Goal: Contribute content: Contribute content

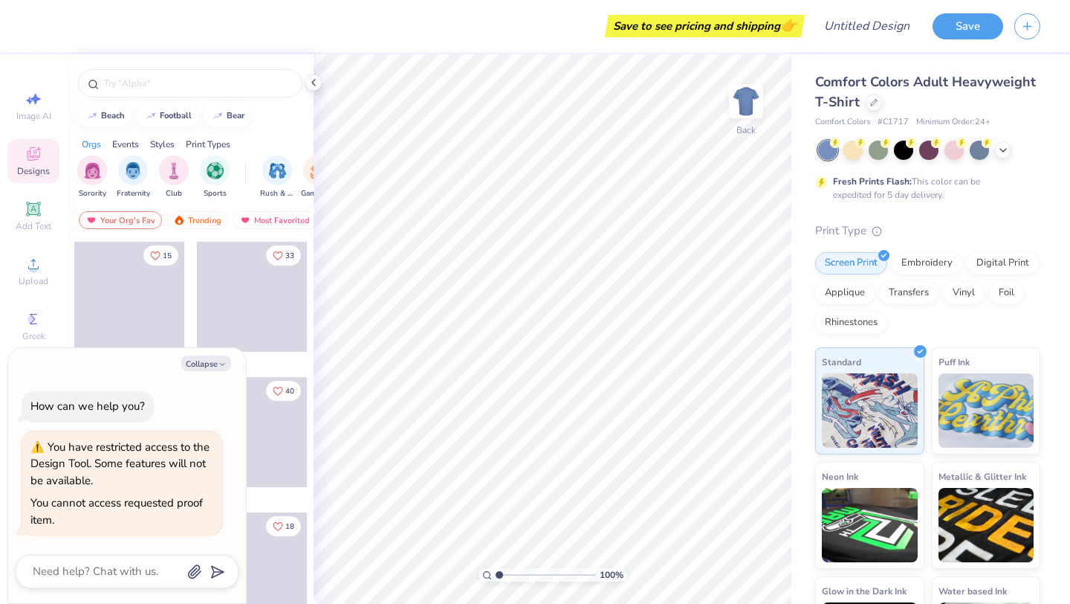
type textarea "x"
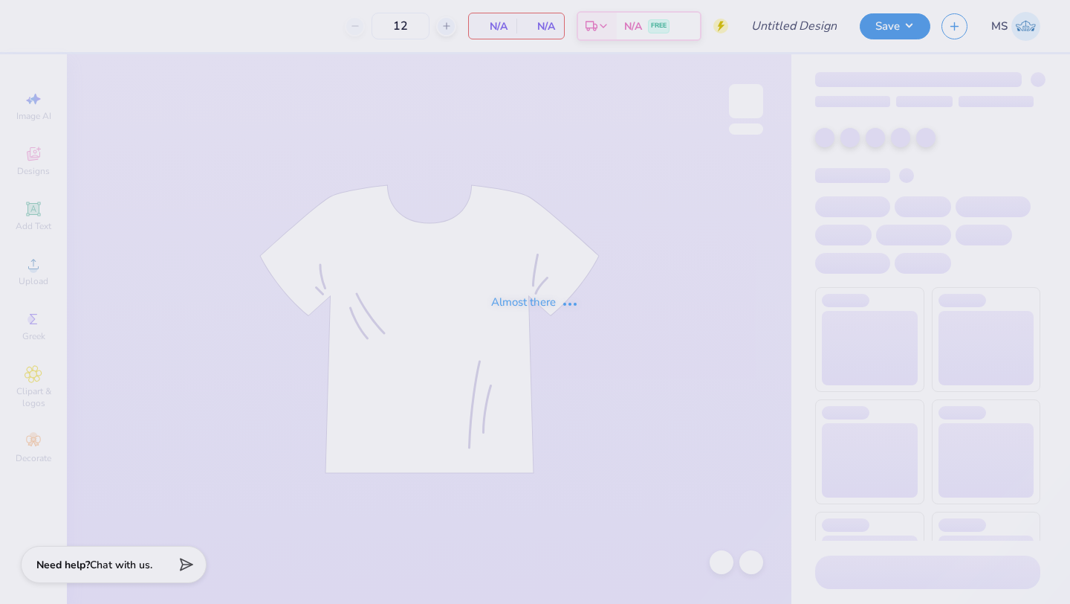
type input "Fall Rush Shirt"
type input "50"
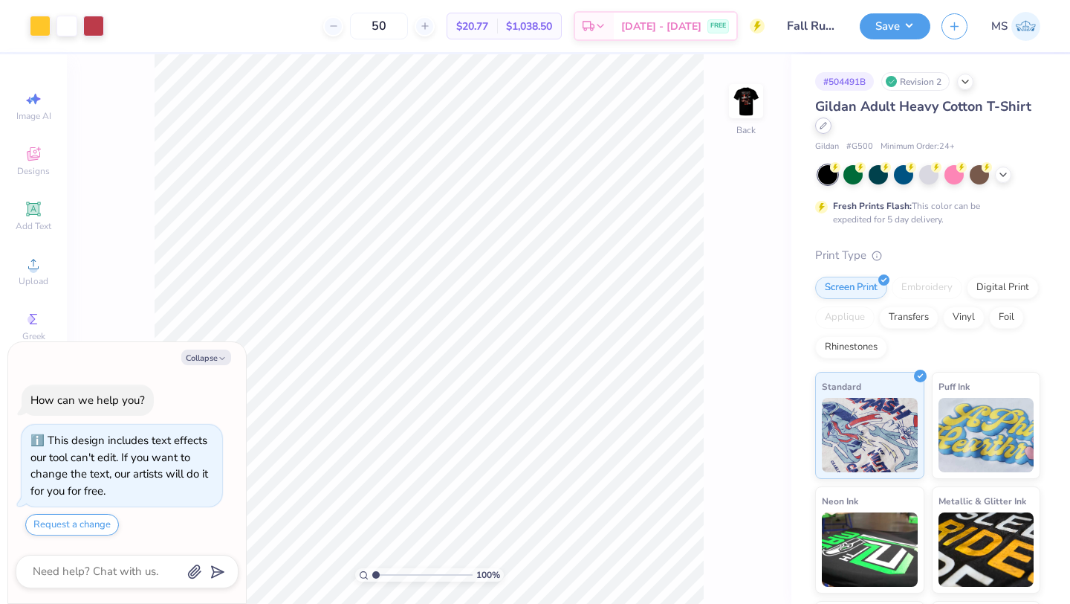
click at [829, 126] on div at bounding box center [823, 125] width 16 height 16
type textarea "x"
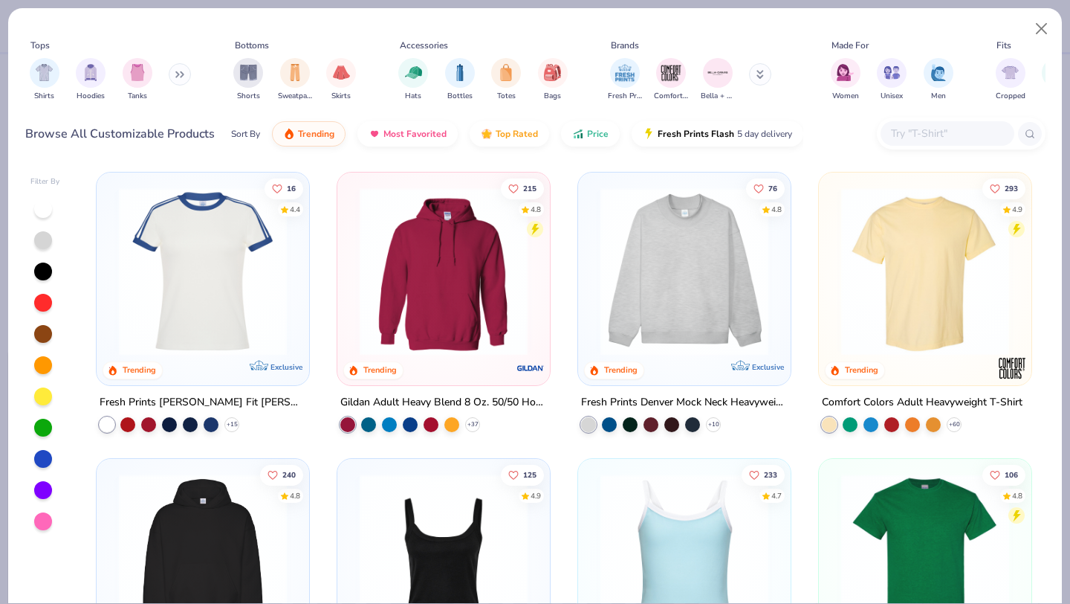
click at [914, 126] on input "text" at bounding box center [947, 133] width 114 height 17
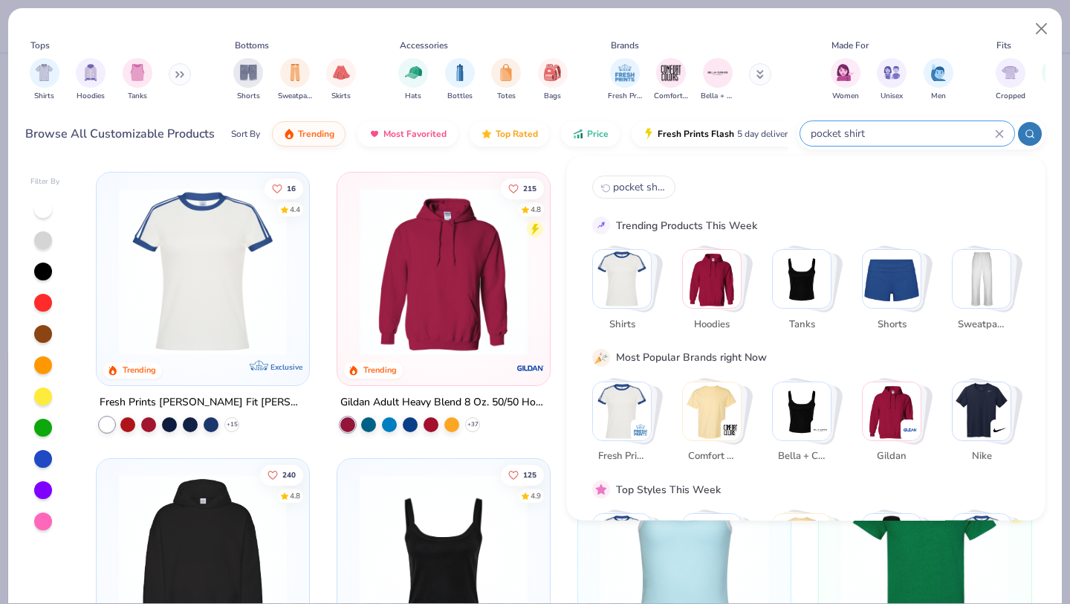
type input "pocket shirt"
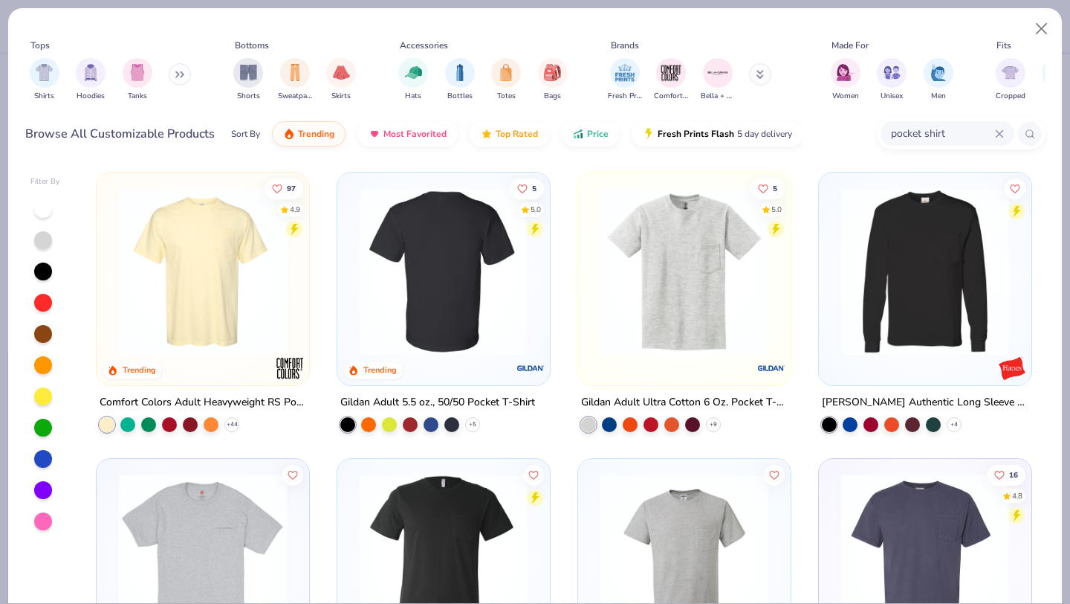
click at [427, 317] on img at bounding box center [443, 271] width 183 height 168
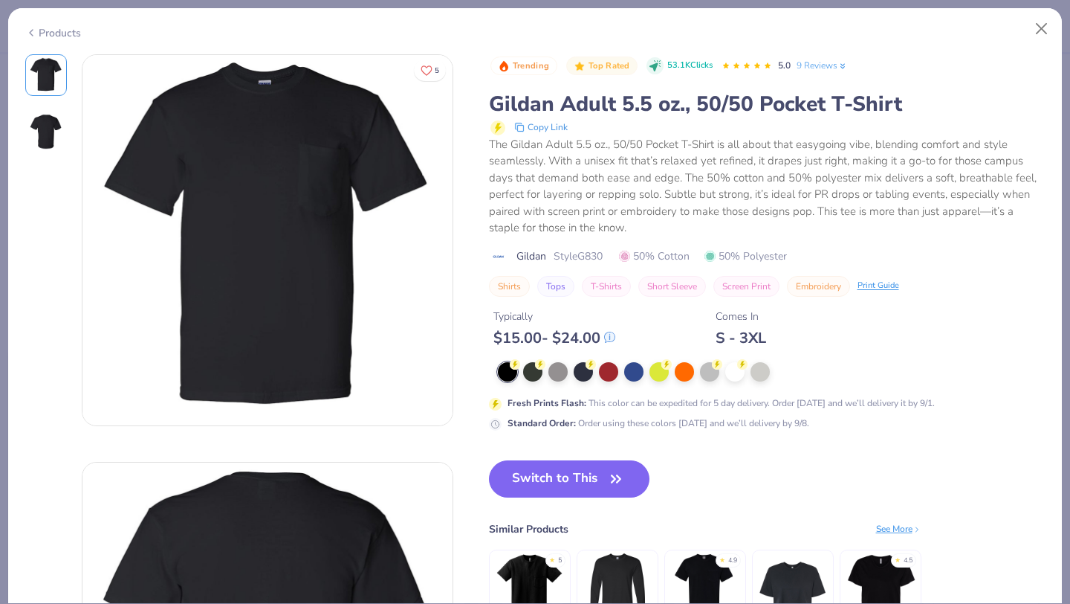
click at [619, 339] on div "Typically $ 15.00 - $ 24.00 Comes In S - 3XL" at bounding box center [767, 322] width 557 height 51
click at [609, 339] on icon at bounding box center [609, 337] width 1 height 4
click at [1043, 29] on button "Close" at bounding box center [1042, 29] width 28 height 28
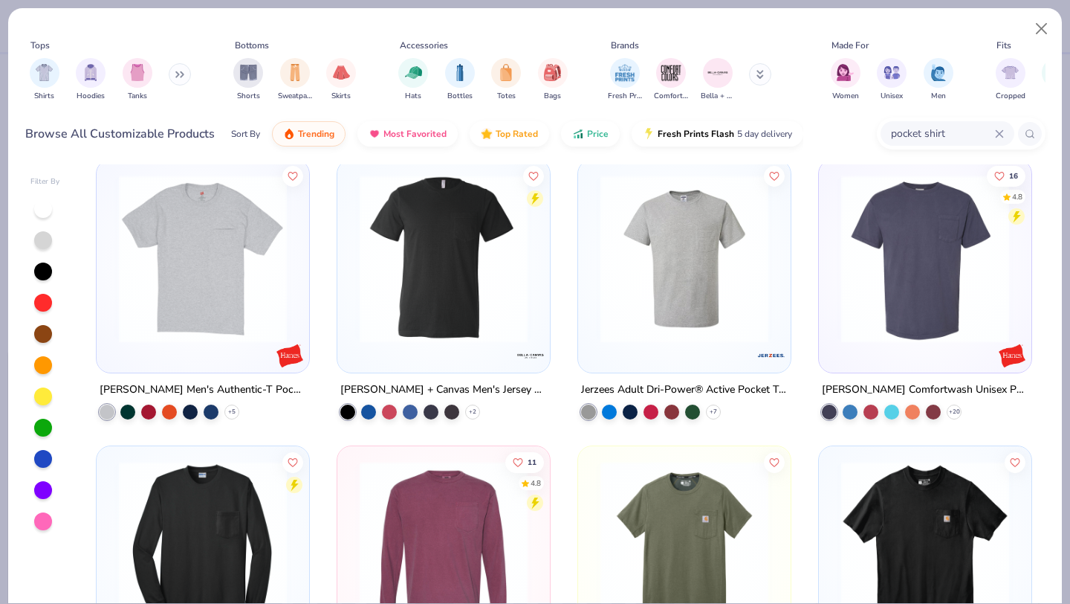
scroll to position [294, 0]
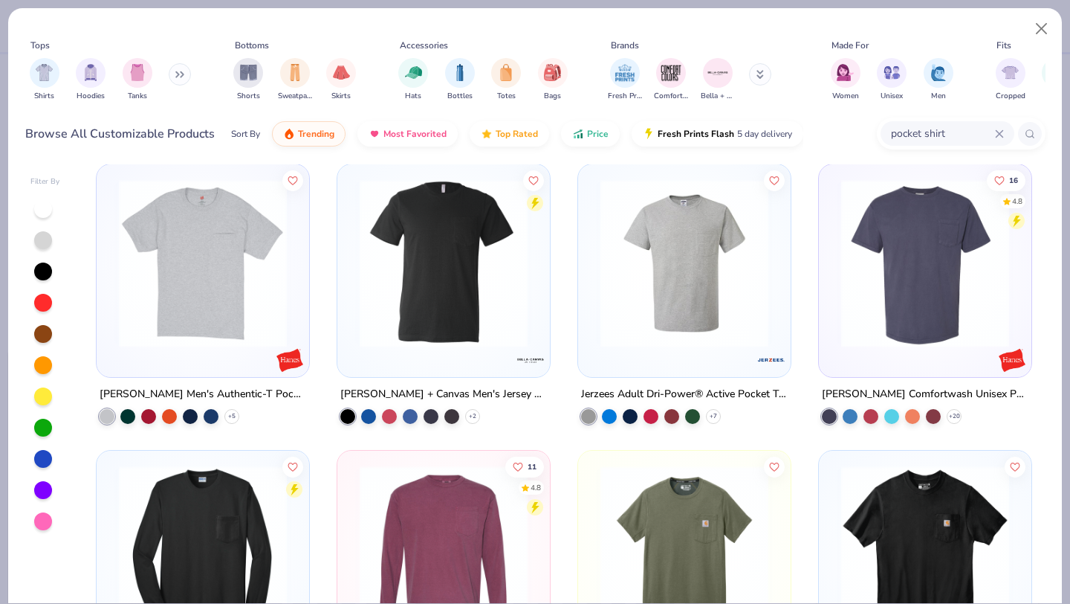
click at [451, 307] on img at bounding box center [443, 263] width 183 height 168
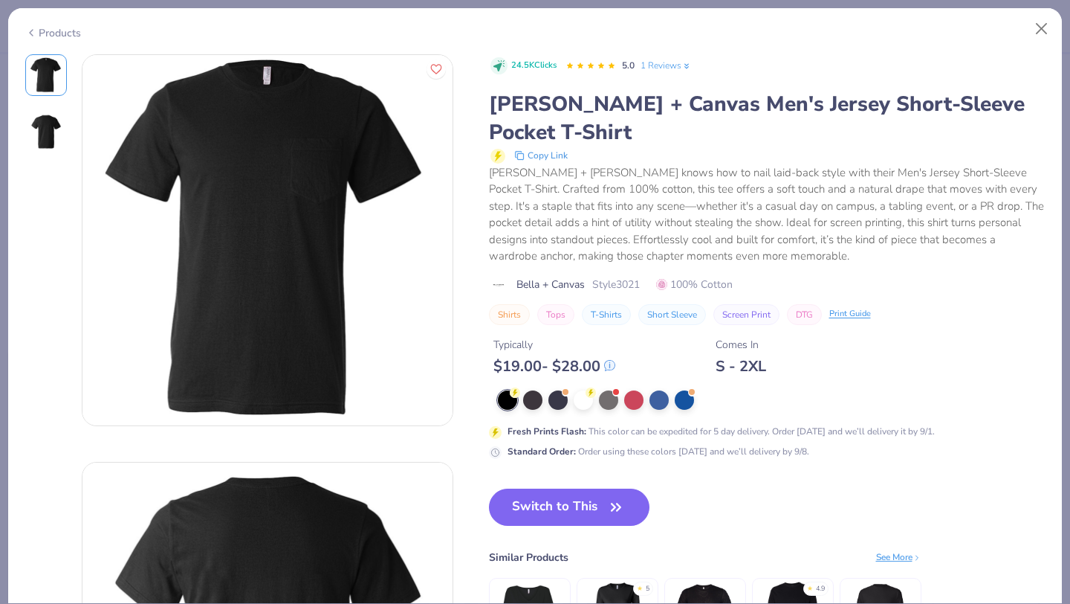
click at [68, 34] on div "Products" at bounding box center [53, 33] width 56 height 16
type textarea "x"
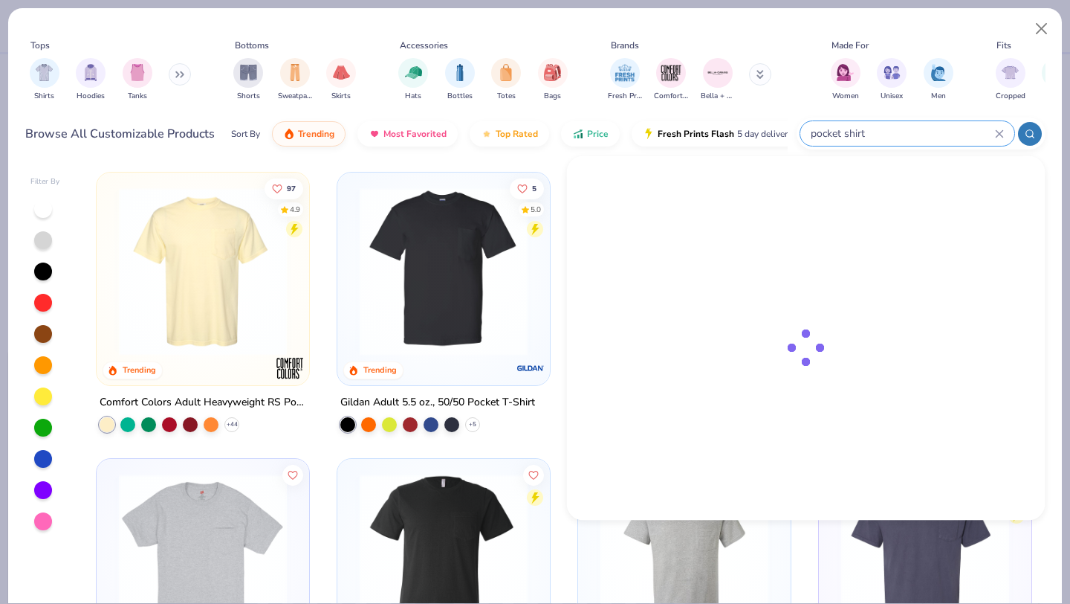
click at [945, 132] on input "pocket shirt" at bounding box center [902, 133] width 186 height 17
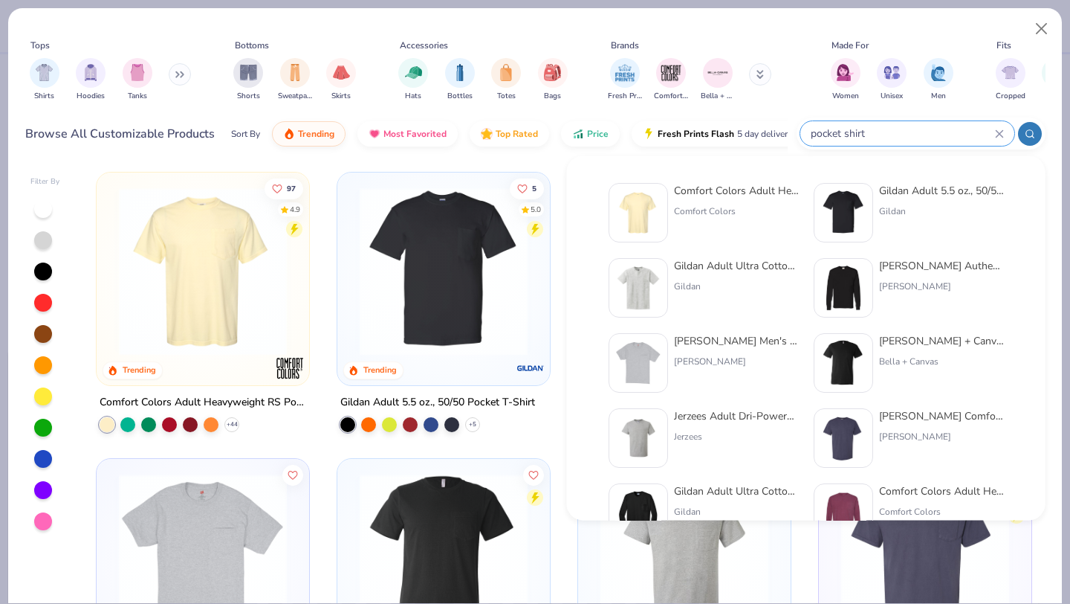
click at [966, 341] on div "Bella + Canvas Men's Jersey Short-Sleeve Pocket T-Shirt" at bounding box center [941, 341] width 125 height 16
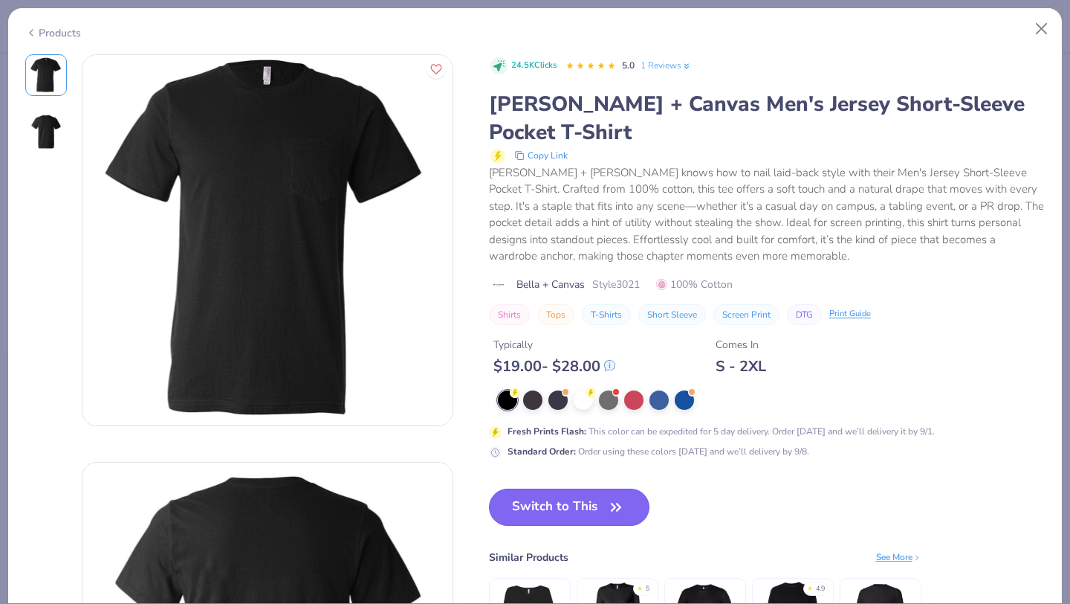
click at [598, 499] on button "Switch to This" at bounding box center [569, 506] width 161 height 37
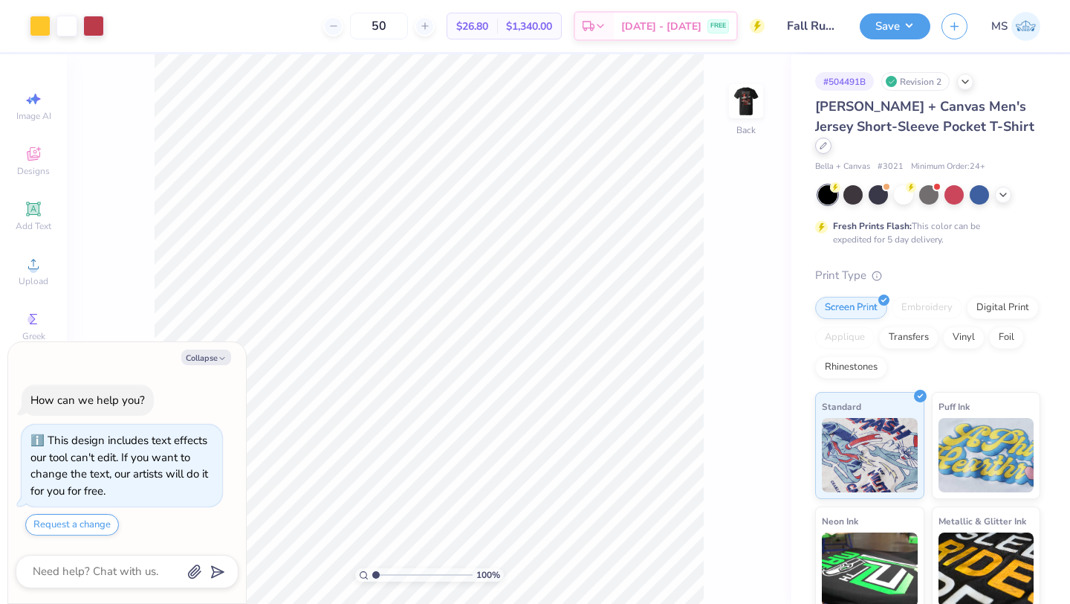
click at [827, 142] on icon at bounding box center [823, 145] width 7 height 7
type textarea "x"
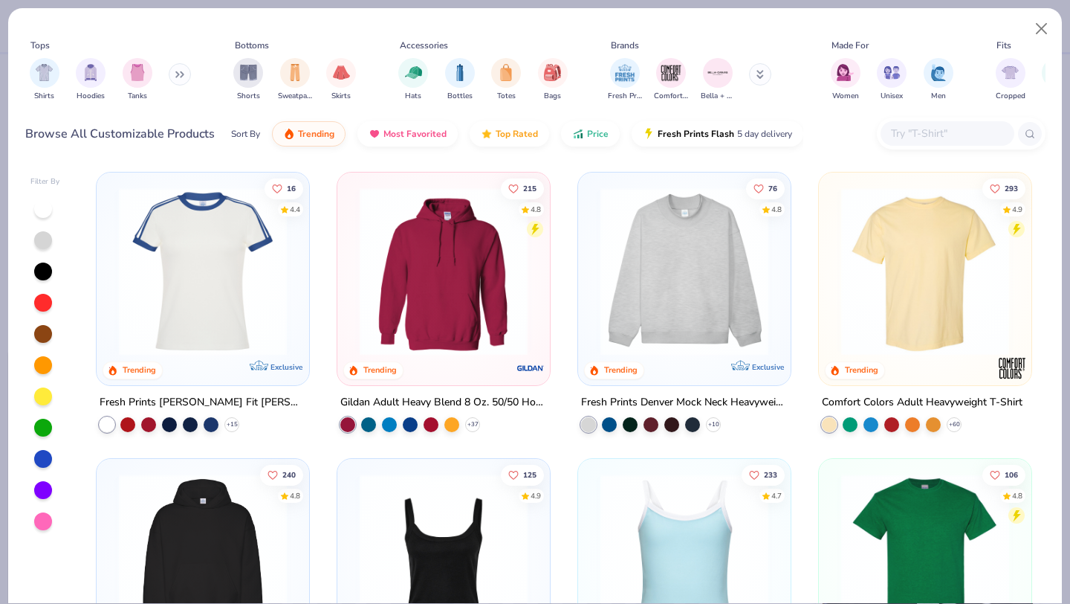
click at [921, 142] on div at bounding box center [948, 133] width 134 height 25
type input "pocket shirt"
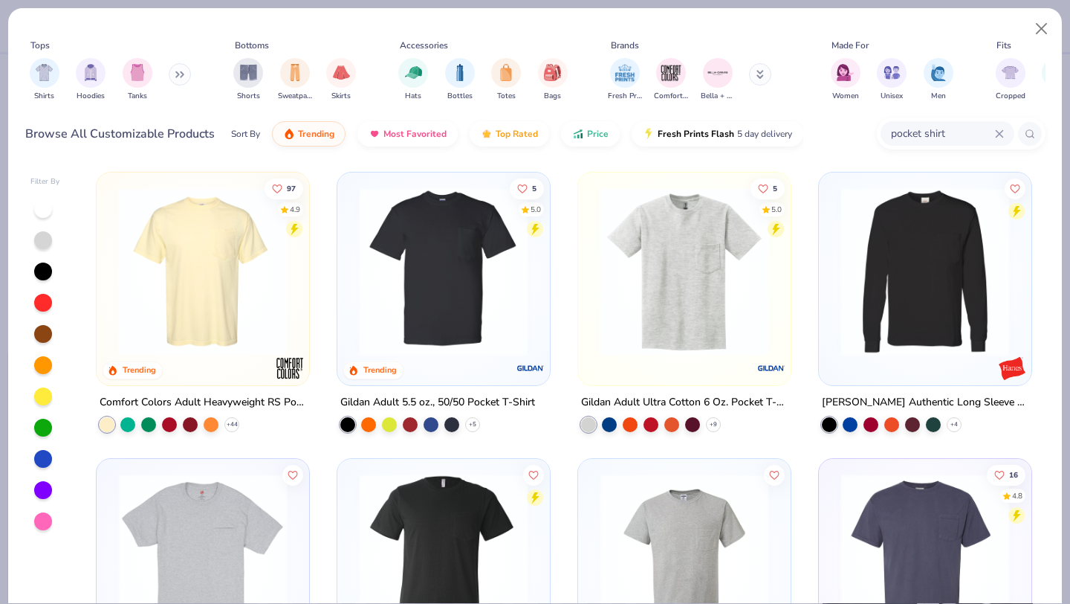
click at [390, 273] on img at bounding box center [443, 271] width 183 height 168
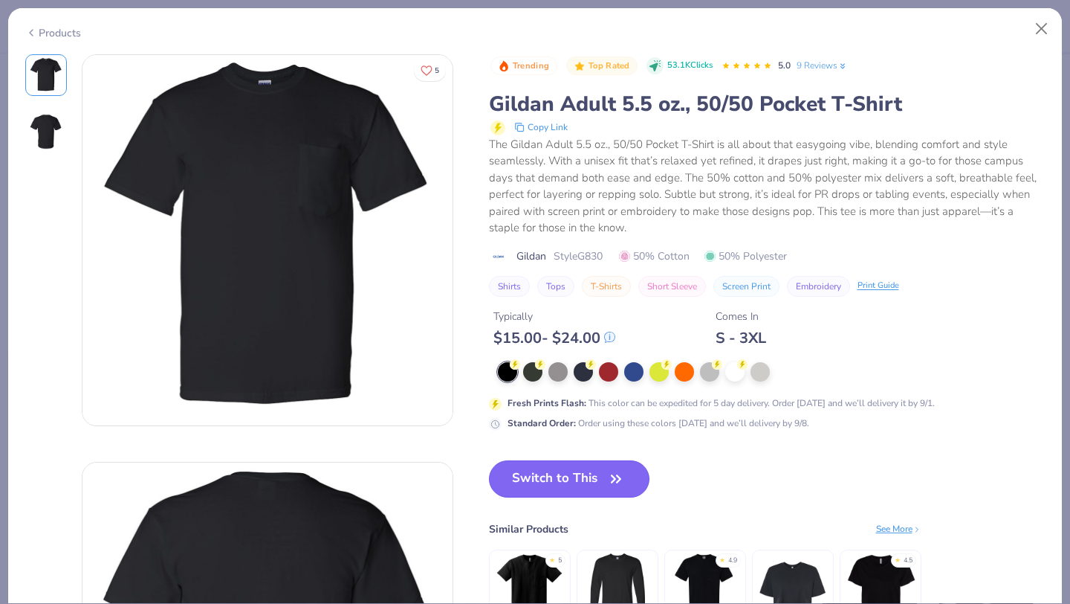
click at [569, 471] on button "Switch to This" at bounding box center [569, 478] width 161 height 37
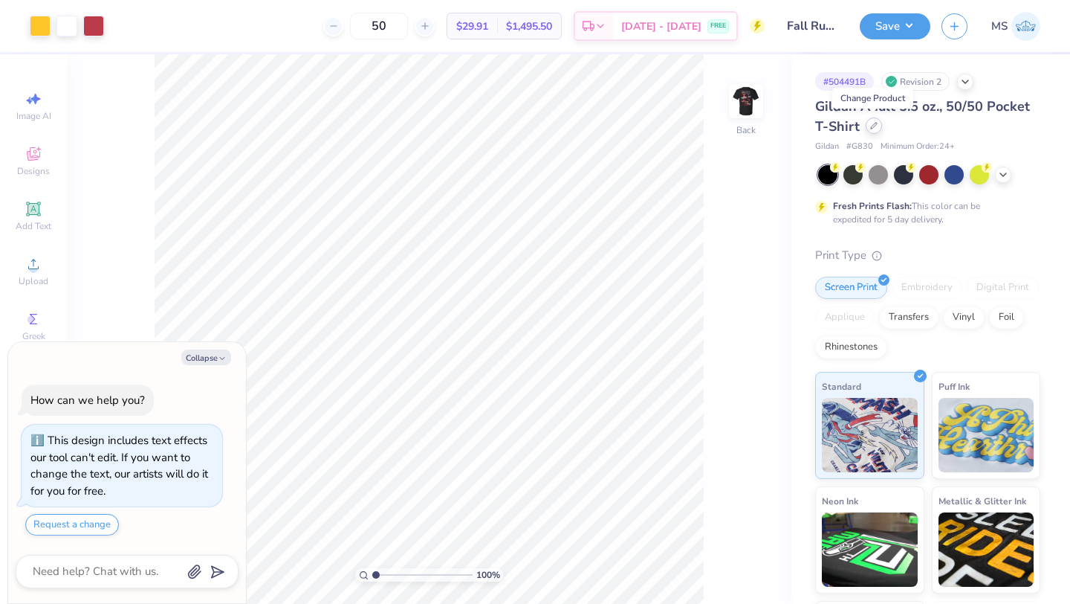
click at [873, 129] on icon at bounding box center [873, 125] width 7 height 7
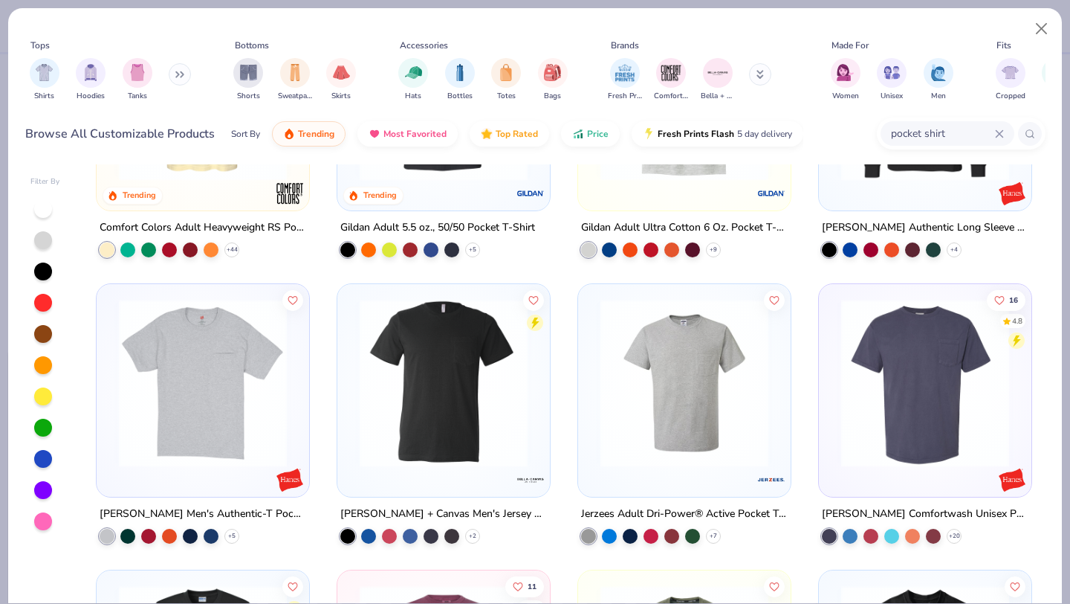
scroll to position [175, 0]
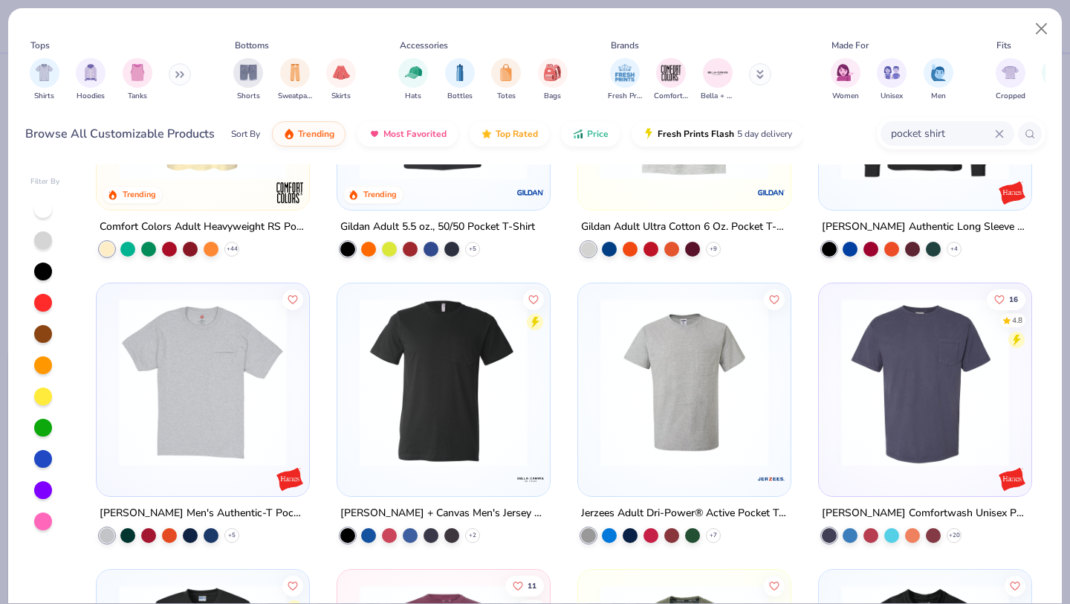
click at [481, 423] on img at bounding box center [443, 382] width 183 height 168
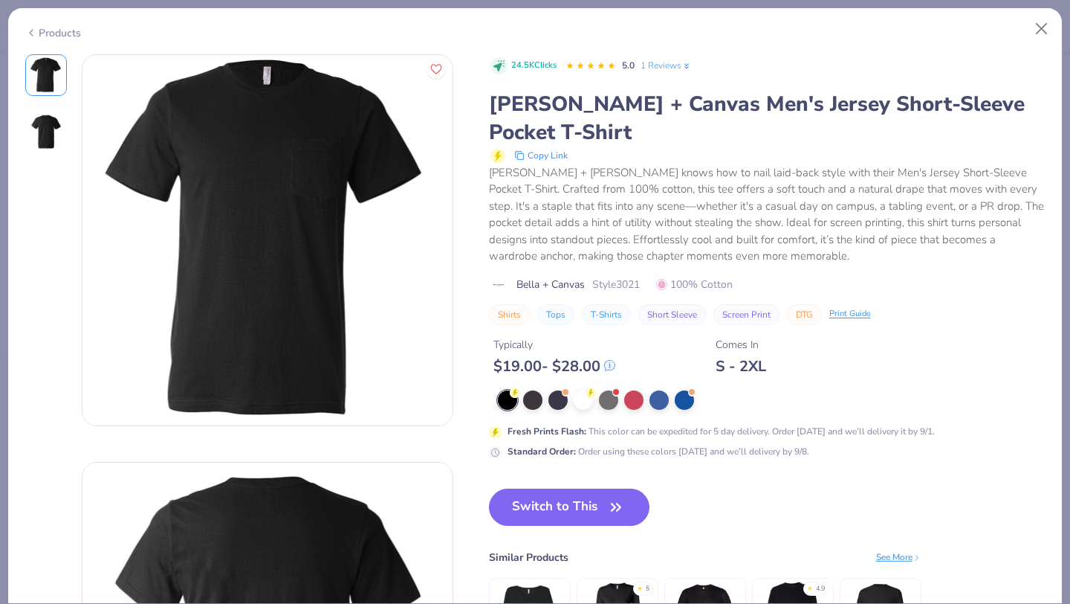
click at [510, 398] on div at bounding box center [507, 399] width 19 height 19
click at [543, 496] on button "Switch to This" at bounding box center [569, 506] width 161 height 37
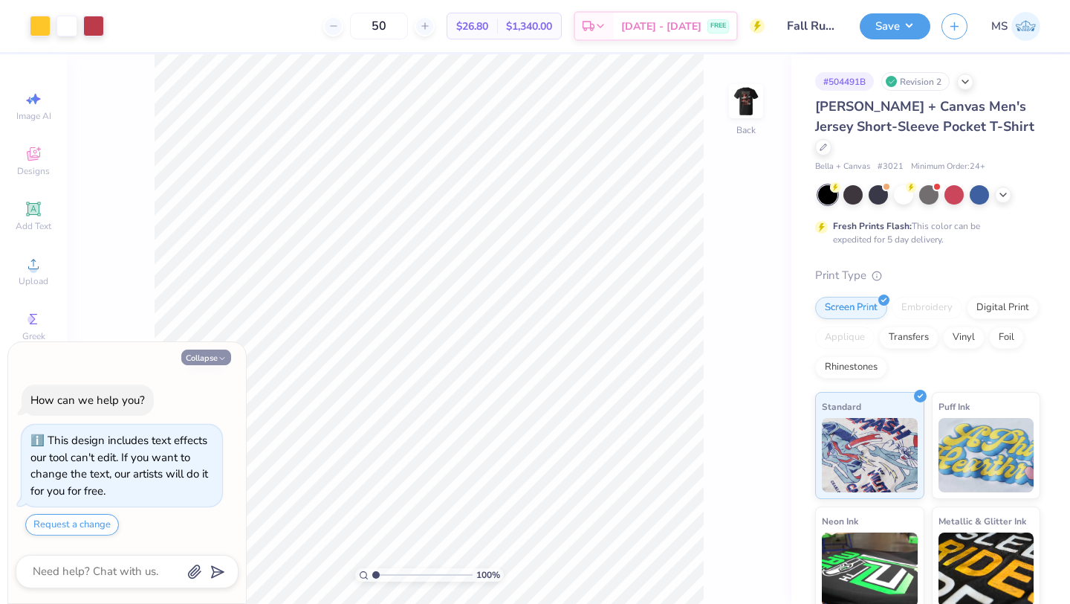
click at [219, 358] on icon "button" at bounding box center [222, 358] width 9 height 9
type textarea "x"
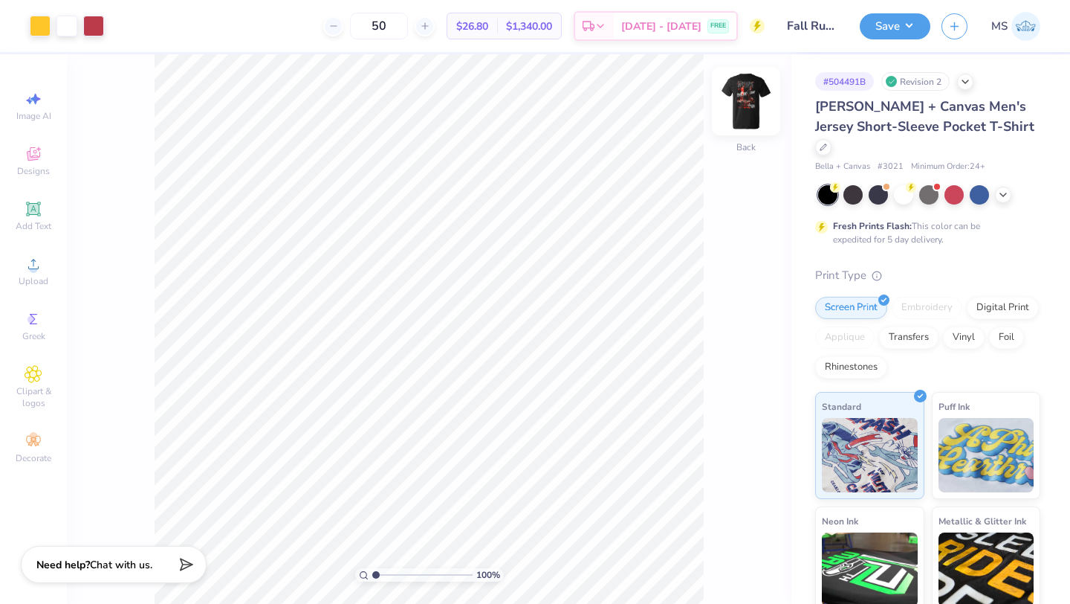
click at [751, 111] on img at bounding box center [745, 100] width 59 height 59
click at [96, 19] on div at bounding box center [93, 24] width 21 height 21
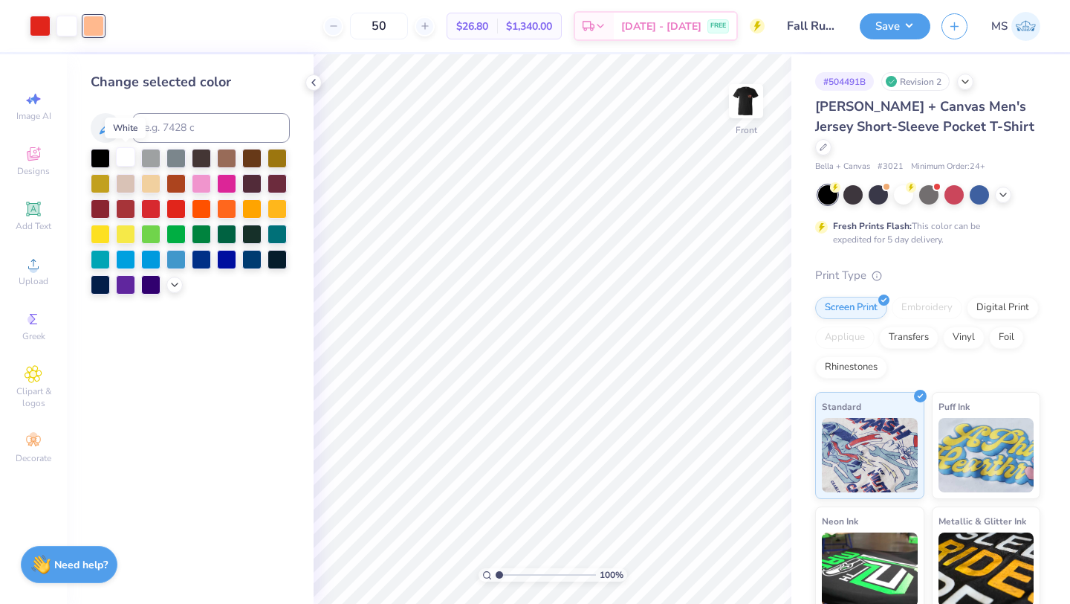
click at [126, 154] on div at bounding box center [125, 156] width 19 height 19
click at [314, 80] on icon at bounding box center [314, 83] width 12 height 12
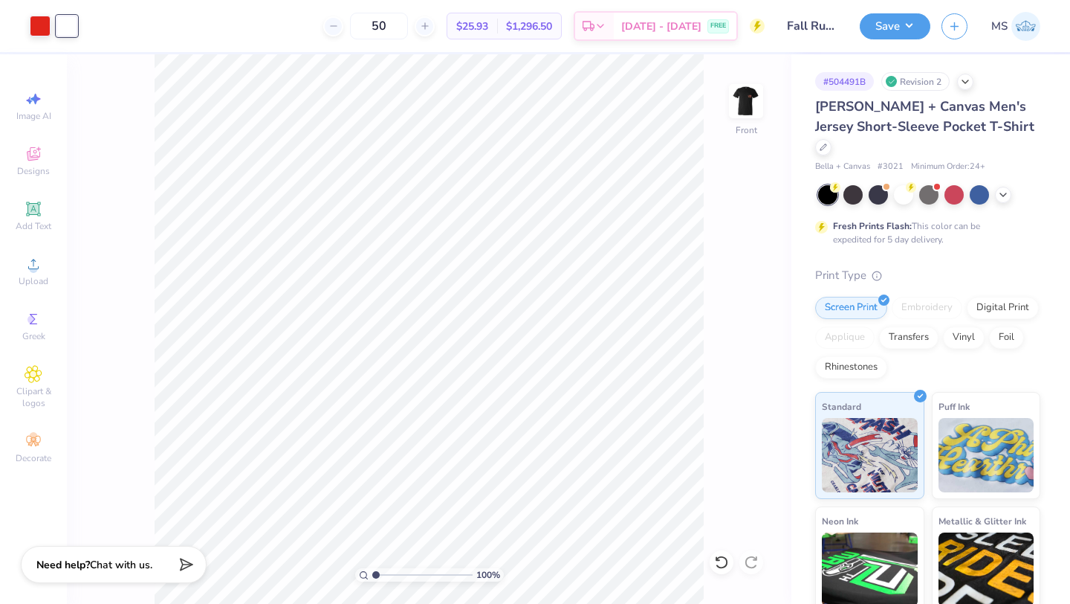
click at [72, 28] on div at bounding box center [66, 26] width 21 height 21
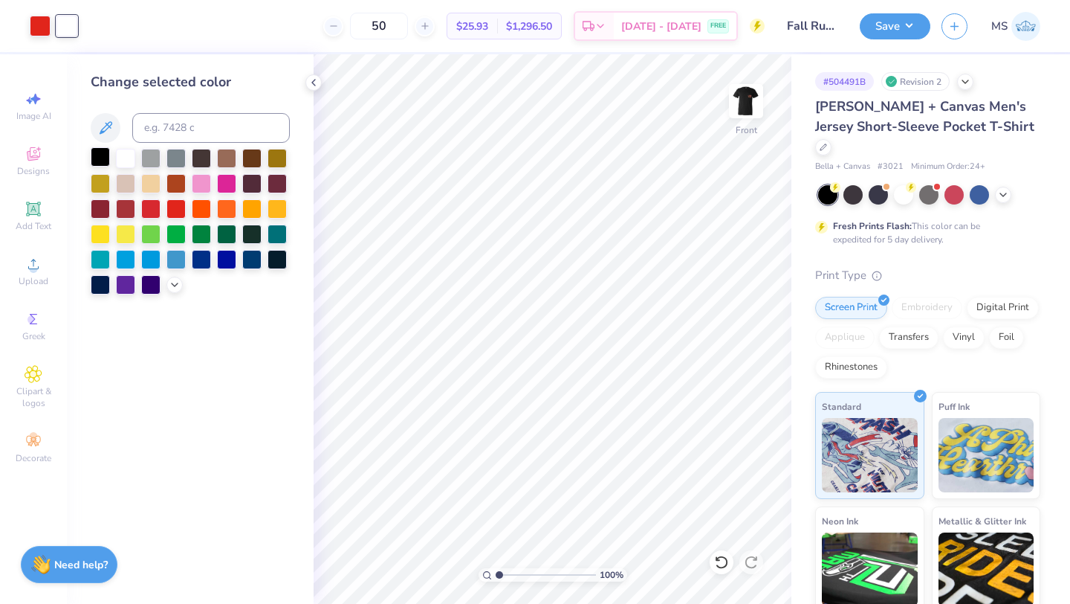
click at [97, 155] on div at bounding box center [100, 156] width 19 height 19
click at [127, 155] on div at bounding box center [125, 156] width 19 height 19
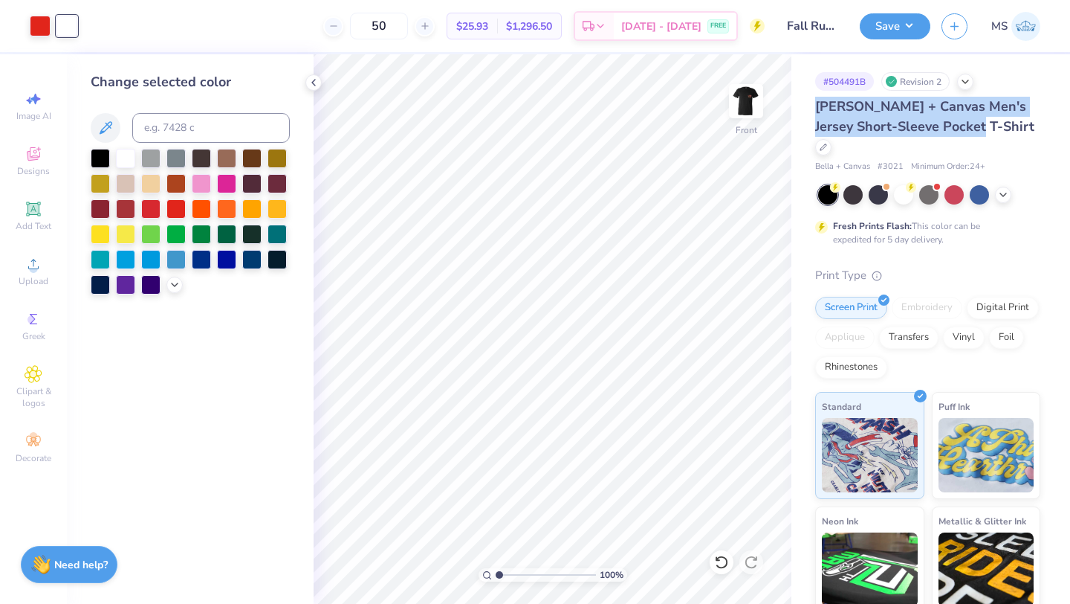
drag, startPoint x: 815, startPoint y: 106, endPoint x: 950, endPoint y: 132, distance: 137.7
click at [950, 132] on div "# 504491B Revision 2 Bella + Canvas Men's Jersey Short-Sleeve Pocket T-Shirt Be…" at bounding box center [931, 390] width 279 height 673
copy span "Bella + Canvas Men's Jersey Short-Sleeve Pocket T-Shirt"
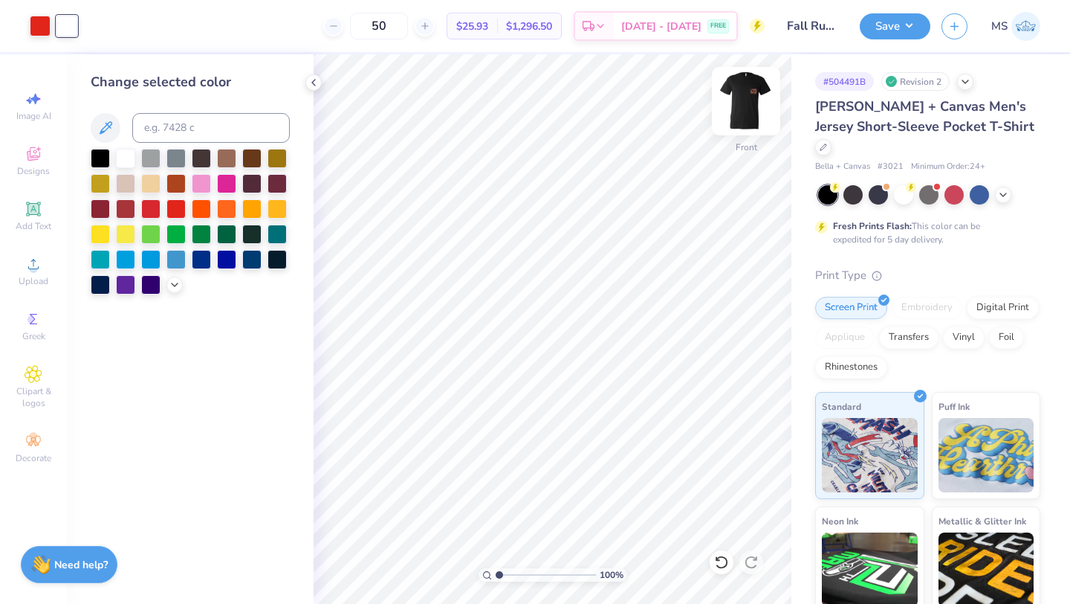
click at [751, 133] on div at bounding box center [746, 101] width 68 height 68
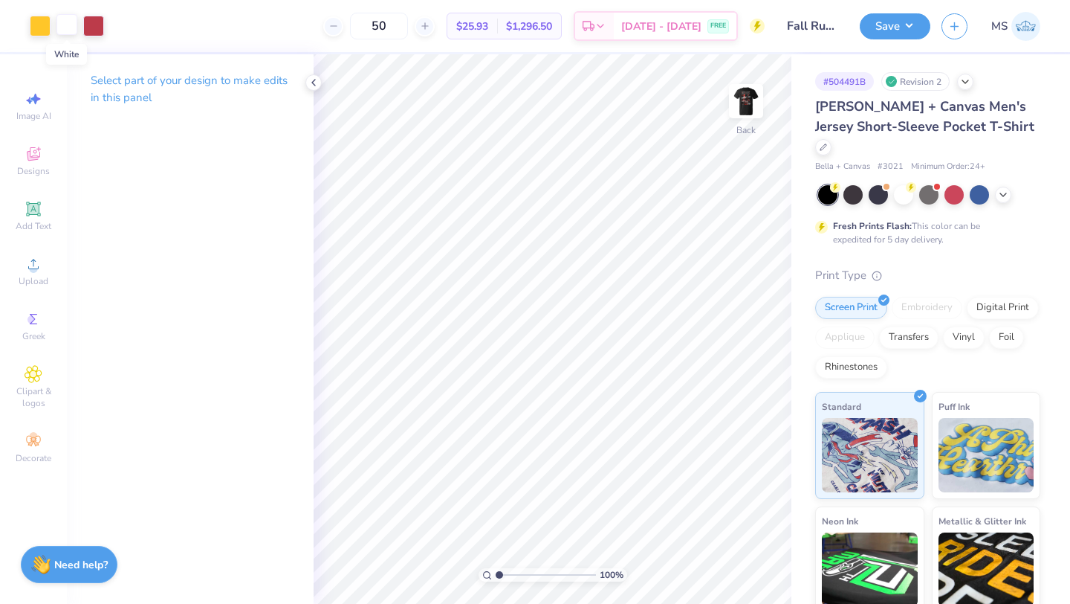
click at [67, 28] on div at bounding box center [66, 24] width 21 height 21
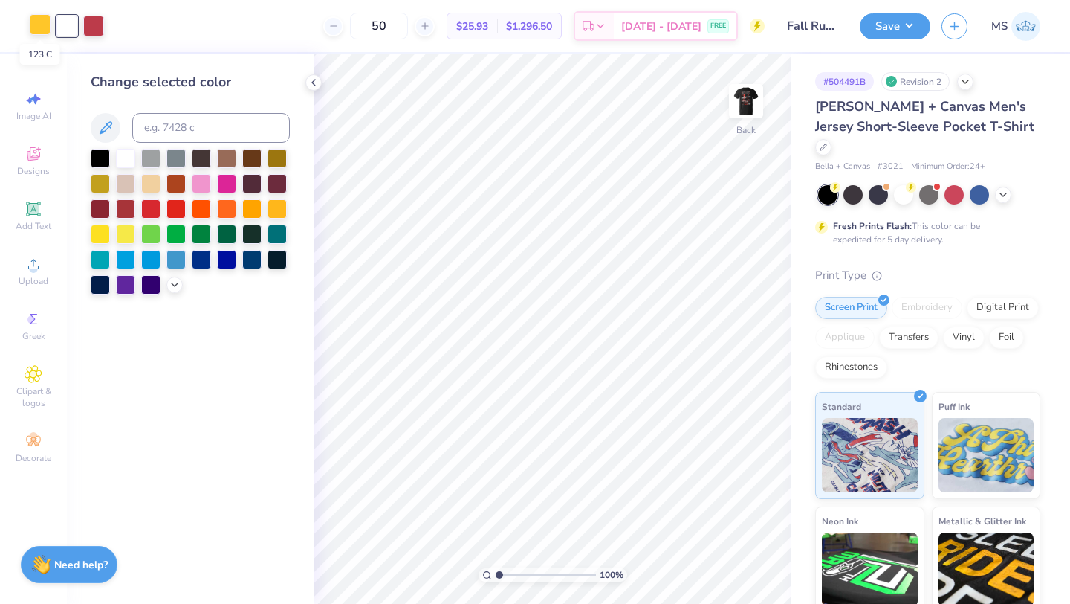
click at [32, 28] on div at bounding box center [40, 24] width 21 height 21
drag, startPoint x: 201, startPoint y: 125, endPoint x: 138, endPoint y: 121, distance: 62.5
click at [138, 121] on input at bounding box center [211, 128] width 158 height 30
click at [84, 91] on div "Change selected color" at bounding box center [190, 328] width 247 height 549
click at [65, 27] on div at bounding box center [66, 24] width 21 height 21
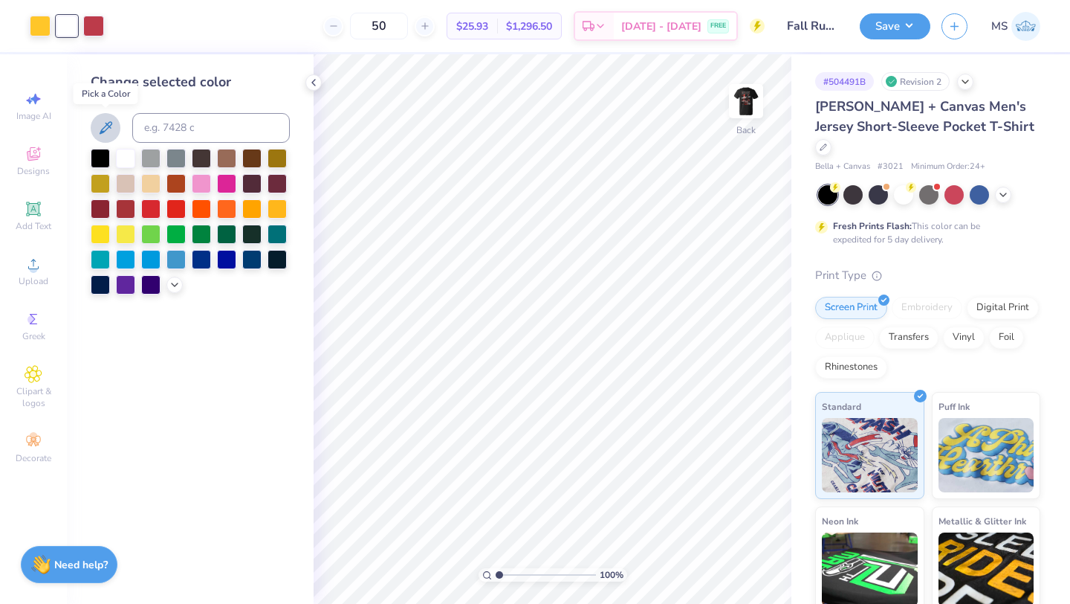
click at [99, 128] on icon at bounding box center [106, 128] width 18 height 18
click at [314, 84] on polyline at bounding box center [313, 83] width 3 height 6
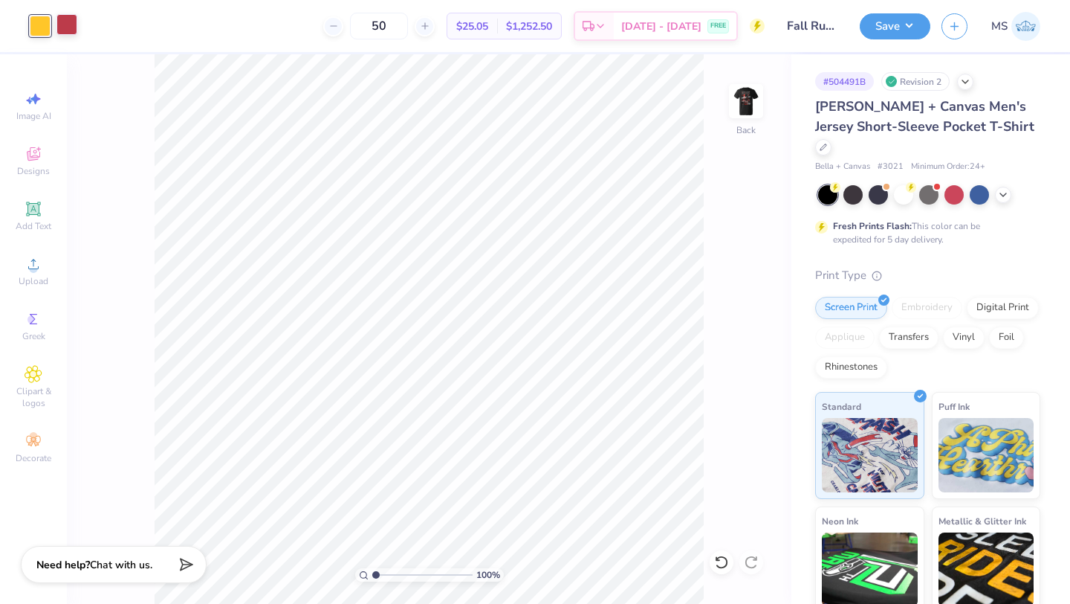
click at [71, 30] on div at bounding box center [66, 24] width 21 height 21
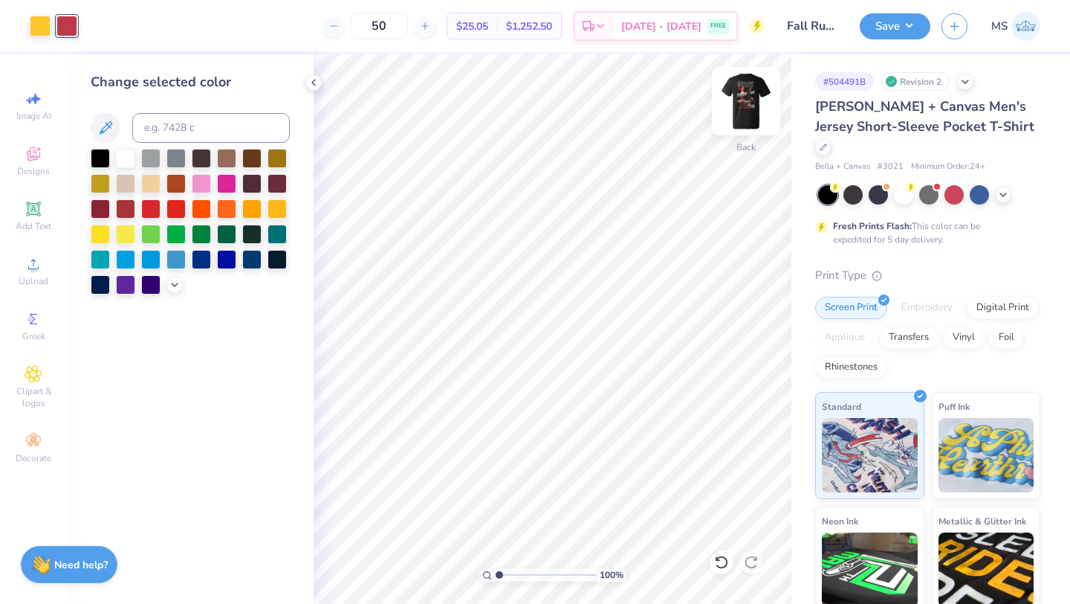
click at [739, 92] on img at bounding box center [745, 100] width 59 height 59
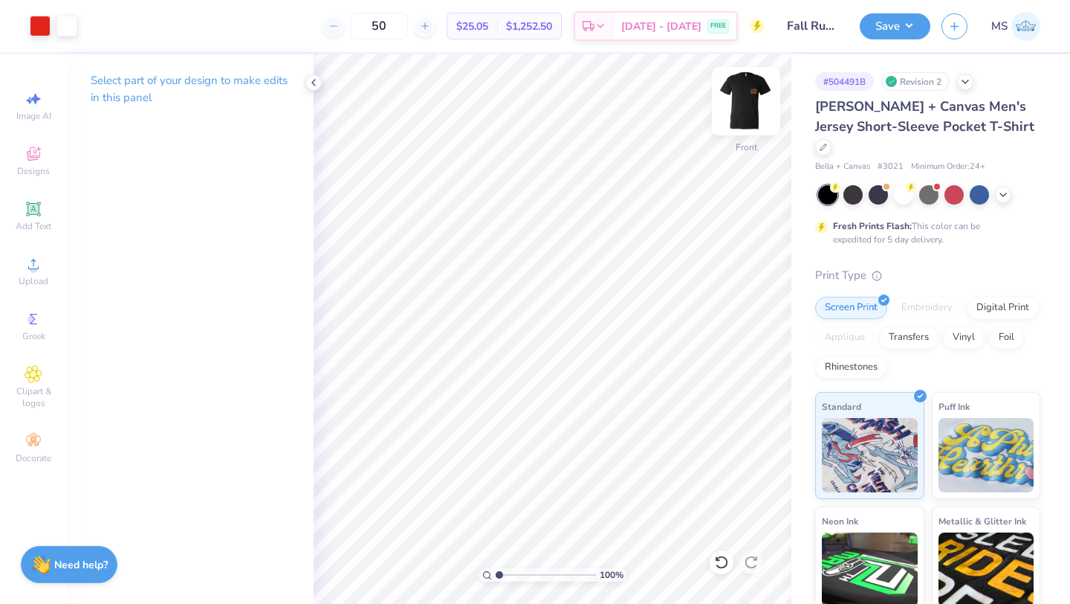
click at [744, 89] on img at bounding box center [745, 100] width 59 height 59
click at [70, 29] on div at bounding box center [66, 24] width 21 height 21
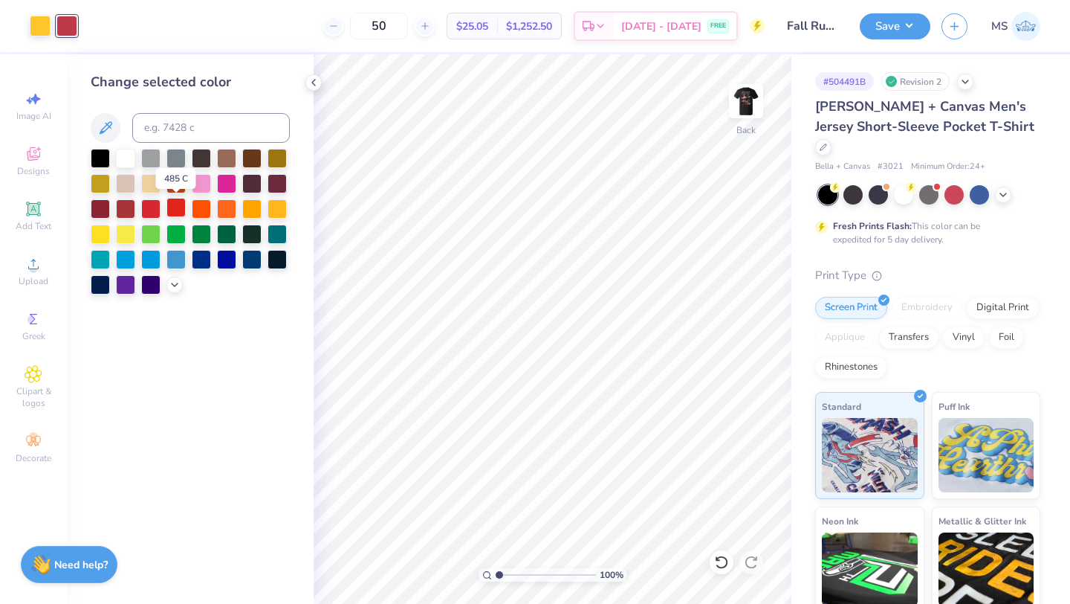
click at [181, 213] on div at bounding box center [175, 207] width 19 height 19
click at [313, 79] on icon at bounding box center [314, 83] width 12 height 12
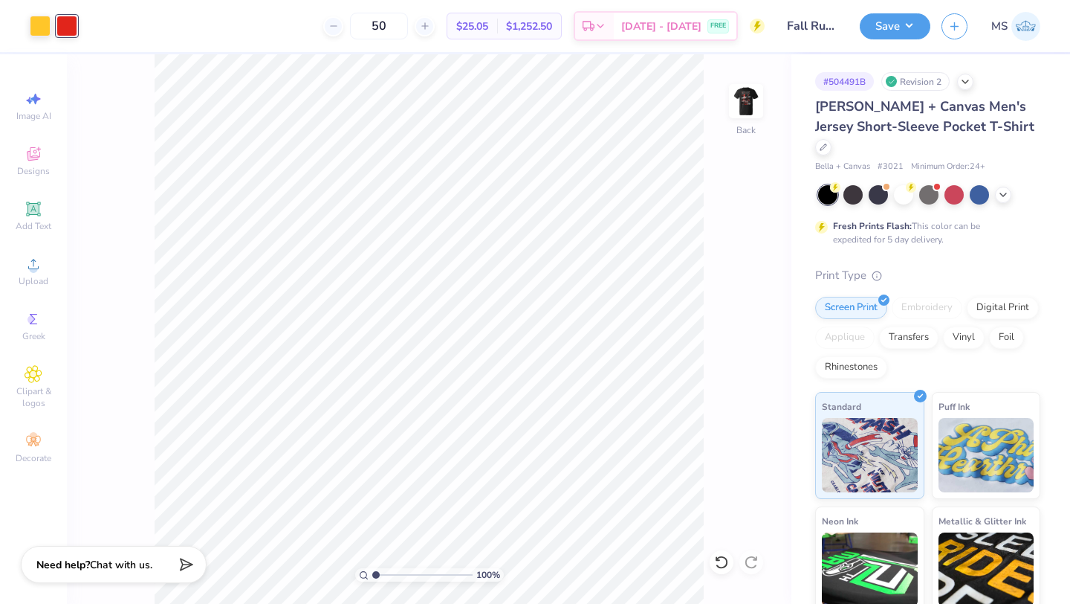
click at [84, 33] on div "Art colors 50 $25.05 Per Item $1,252.50 Total Est. Delivery Sep 5 - 8 FREE Desi…" at bounding box center [535, 26] width 1070 height 52
click at [65, 31] on div at bounding box center [66, 26] width 21 height 21
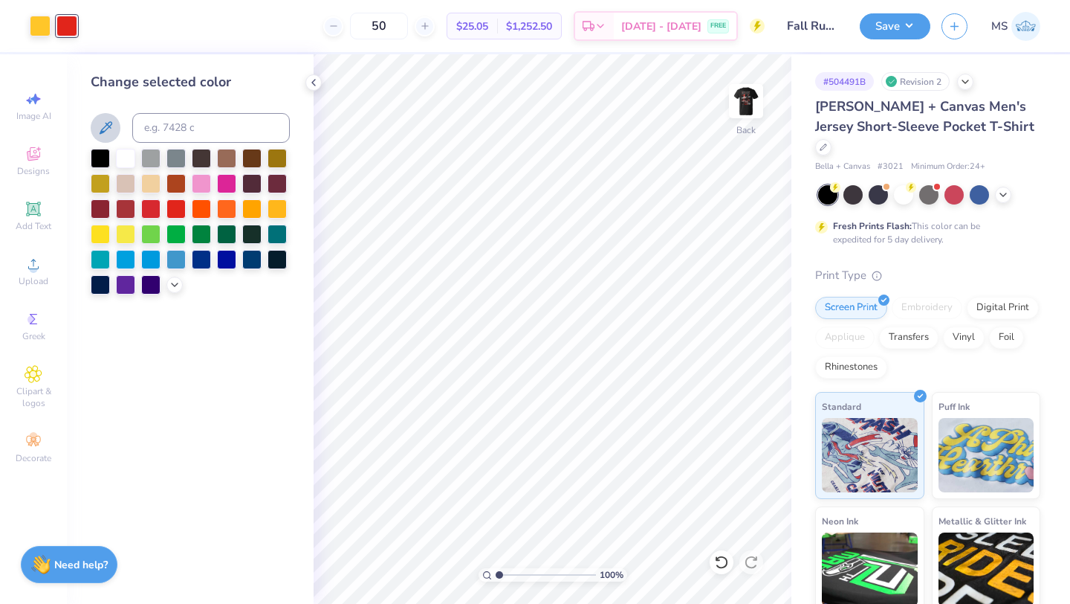
click at [110, 135] on icon at bounding box center [106, 128] width 18 height 18
click at [753, 110] on img at bounding box center [745, 100] width 59 height 59
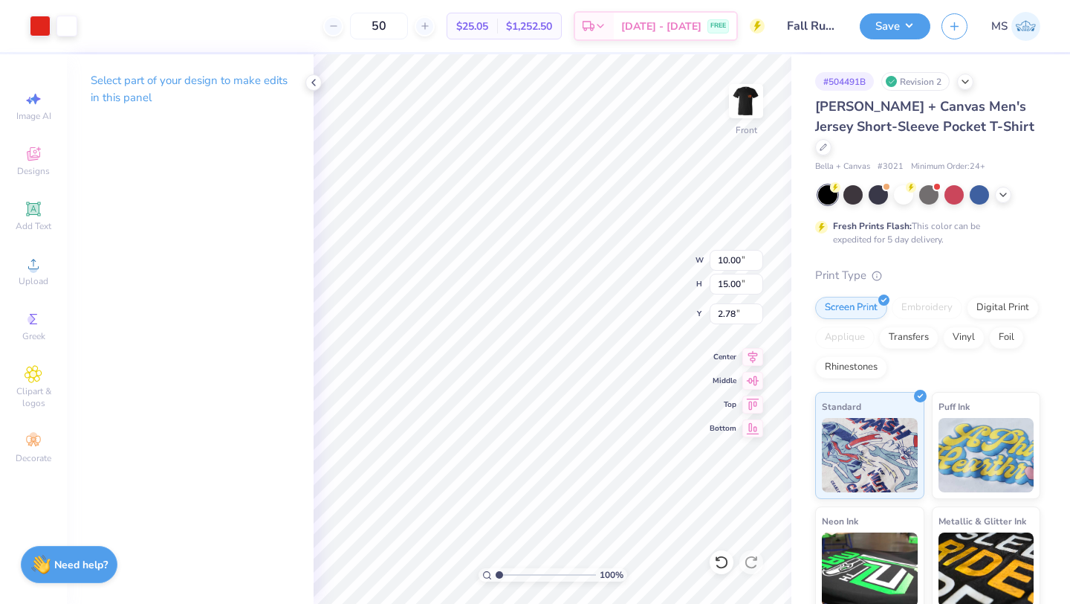
click at [266, 221] on div "Select part of your design to make edits in this panel" at bounding box center [190, 328] width 247 height 549
click at [36, 22] on div at bounding box center [40, 24] width 21 height 21
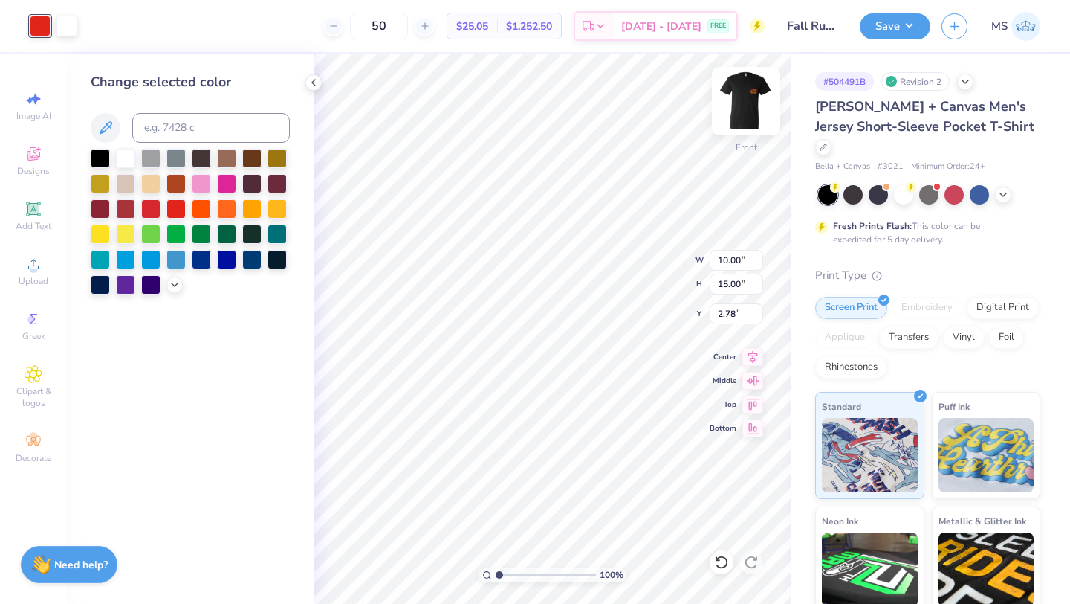
click at [743, 91] on img at bounding box center [745, 100] width 59 height 59
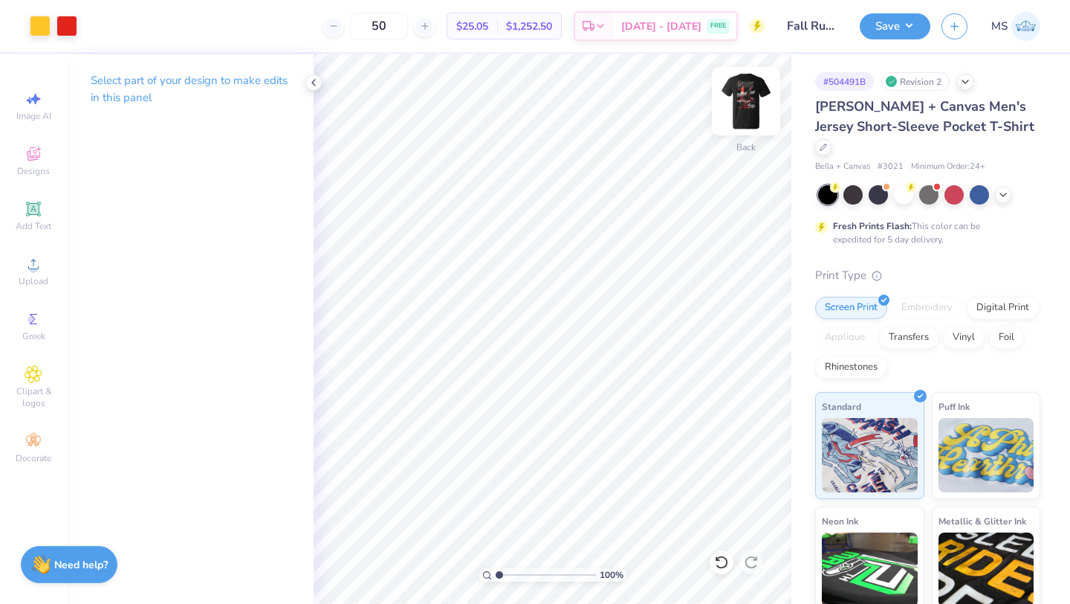
click at [750, 97] on img at bounding box center [745, 100] width 59 height 59
click at [750, 97] on img at bounding box center [746, 101] width 30 height 30
click at [67, 26] on div at bounding box center [66, 24] width 21 height 21
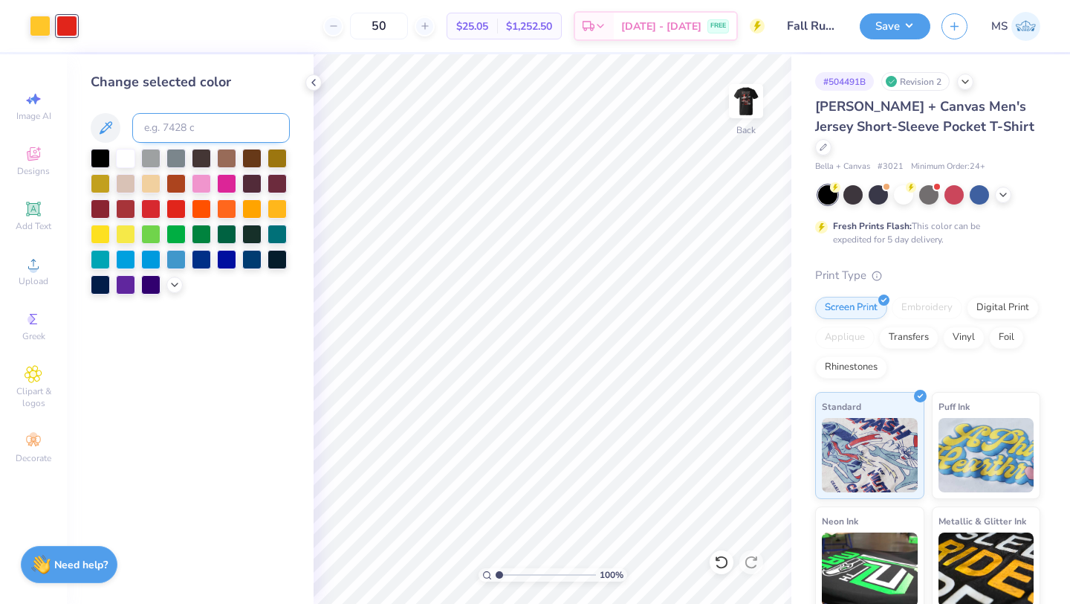
click at [195, 114] on input at bounding box center [211, 128] width 158 height 30
type input "485"
click at [314, 83] on icon at bounding box center [314, 83] width 12 height 12
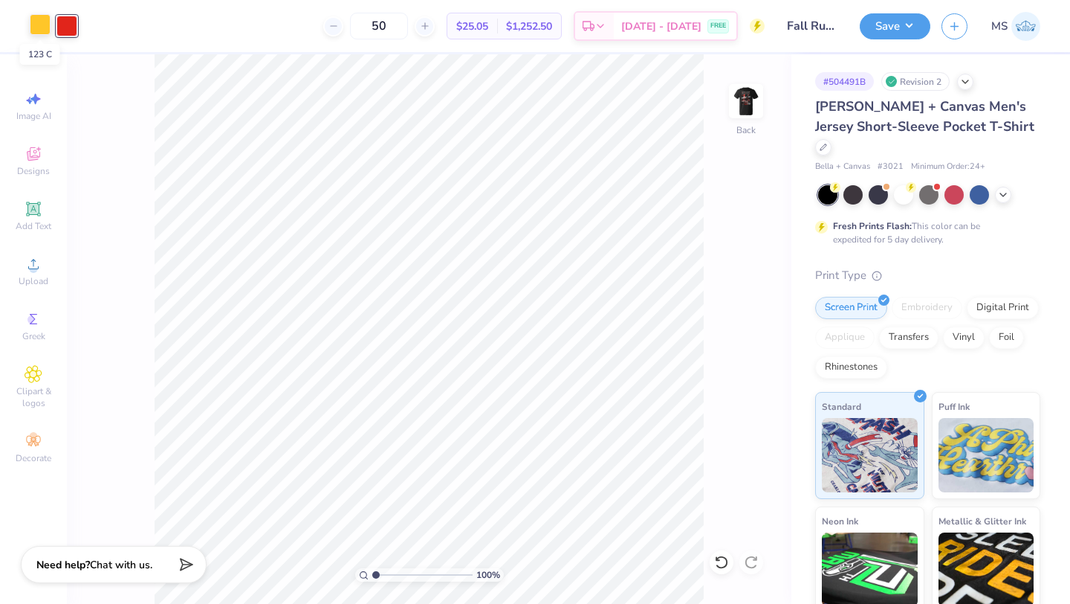
click at [40, 19] on div at bounding box center [40, 24] width 21 height 21
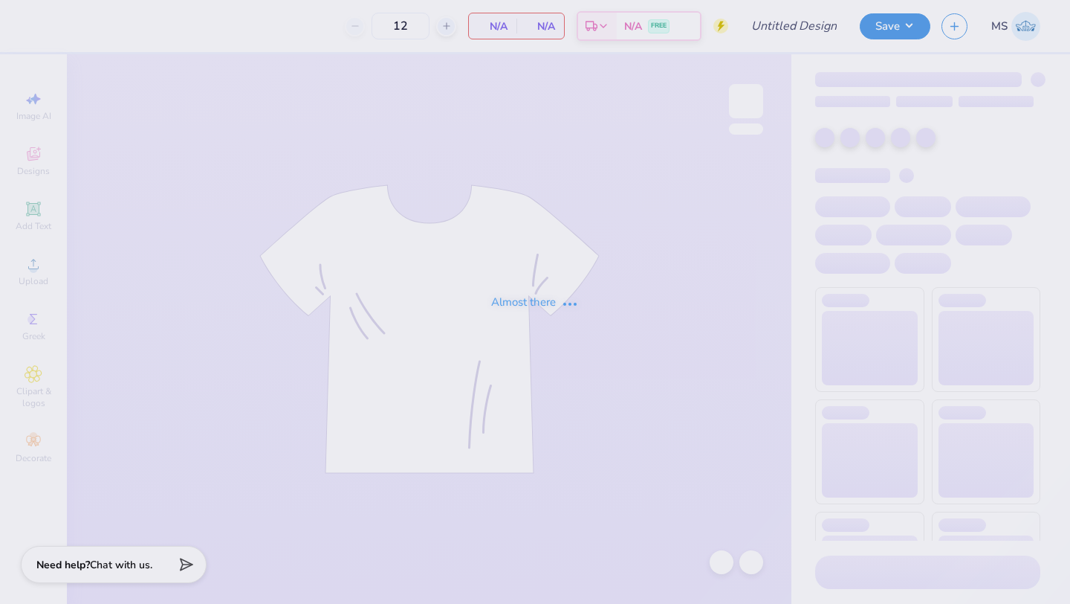
type input "Fall Rush Shirt"
type input "50"
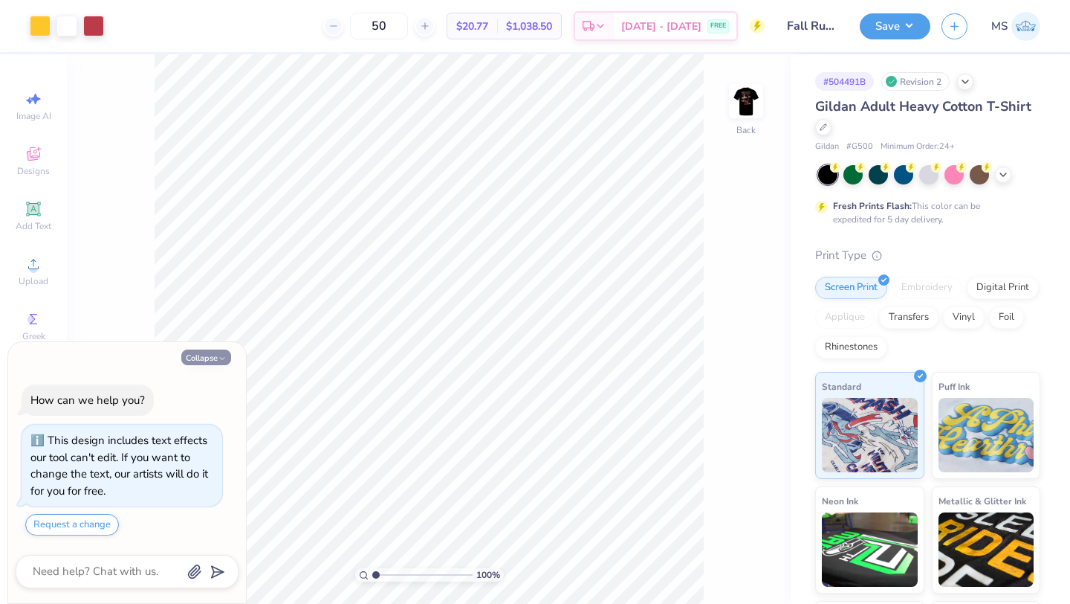
click at [216, 357] on button "Collapse" at bounding box center [206, 357] width 50 height 16
type textarea "x"
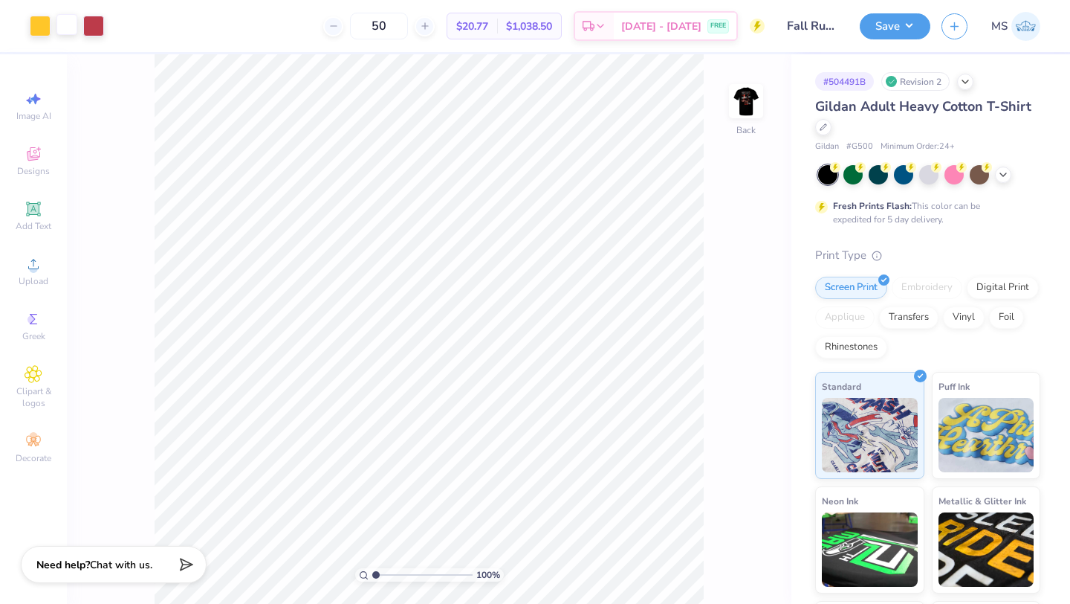
click at [65, 27] on div at bounding box center [66, 24] width 21 height 21
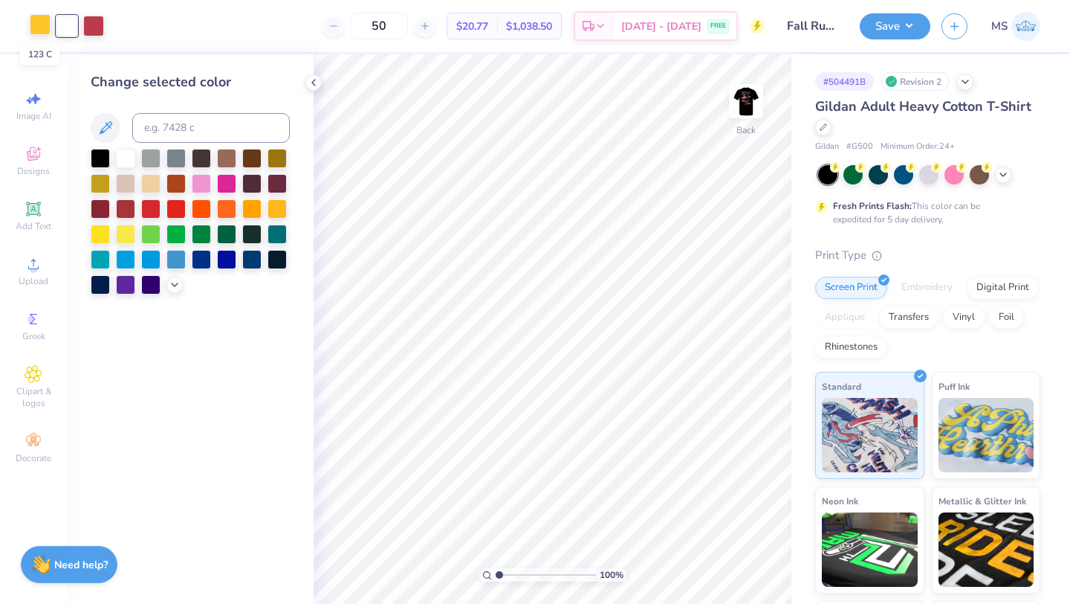
click at [40, 31] on div at bounding box center [40, 24] width 21 height 21
click at [67, 26] on div at bounding box center [66, 24] width 21 height 21
click at [169, 133] on input at bounding box center [211, 128] width 158 height 30
type input "123"
click at [311, 80] on icon at bounding box center [314, 83] width 12 height 12
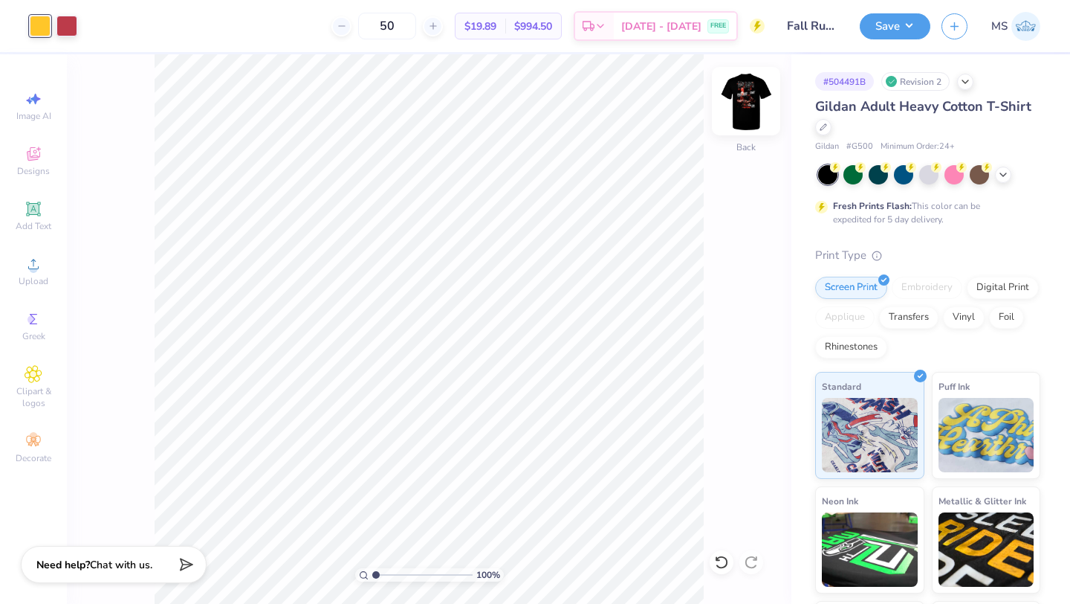
click at [748, 106] on img at bounding box center [745, 100] width 59 height 59
click at [97, 25] on div at bounding box center [93, 24] width 21 height 21
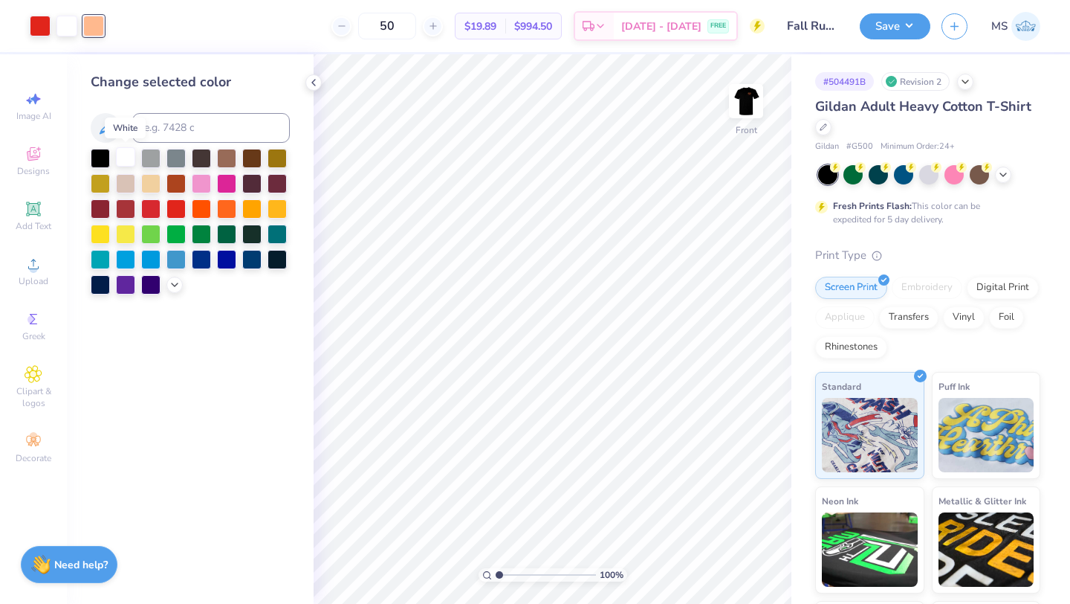
click at [128, 156] on div at bounding box center [125, 156] width 19 height 19
click at [315, 86] on icon at bounding box center [314, 83] width 12 height 12
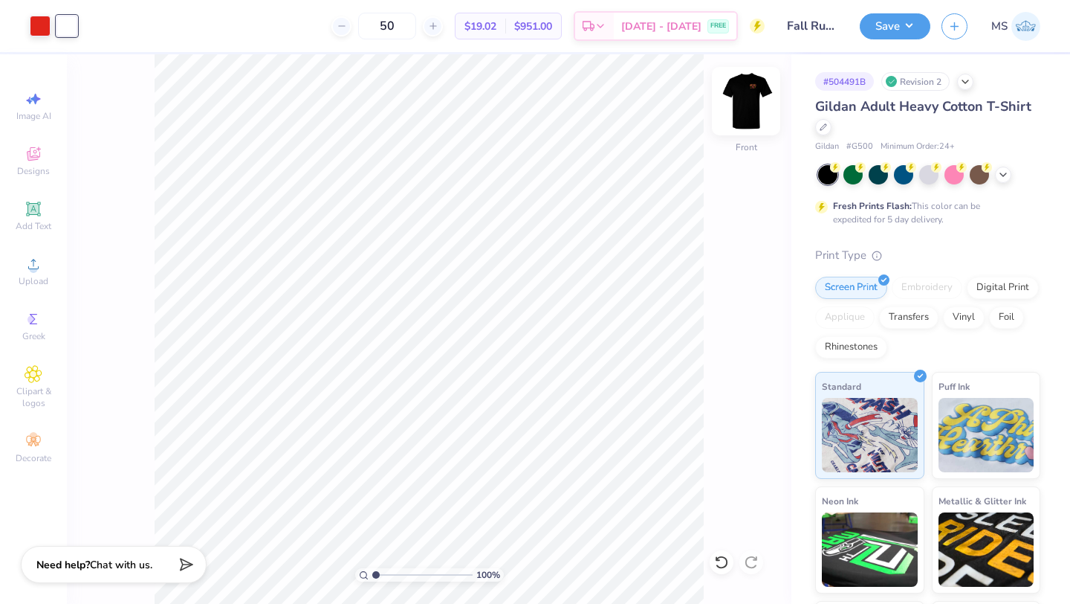
click at [743, 95] on img at bounding box center [745, 100] width 59 height 59
click at [748, 97] on img at bounding box center [746, 101] width 30 height 30
click at [826, 128] on icon at bounding box center [823, 125] width 7 height 7
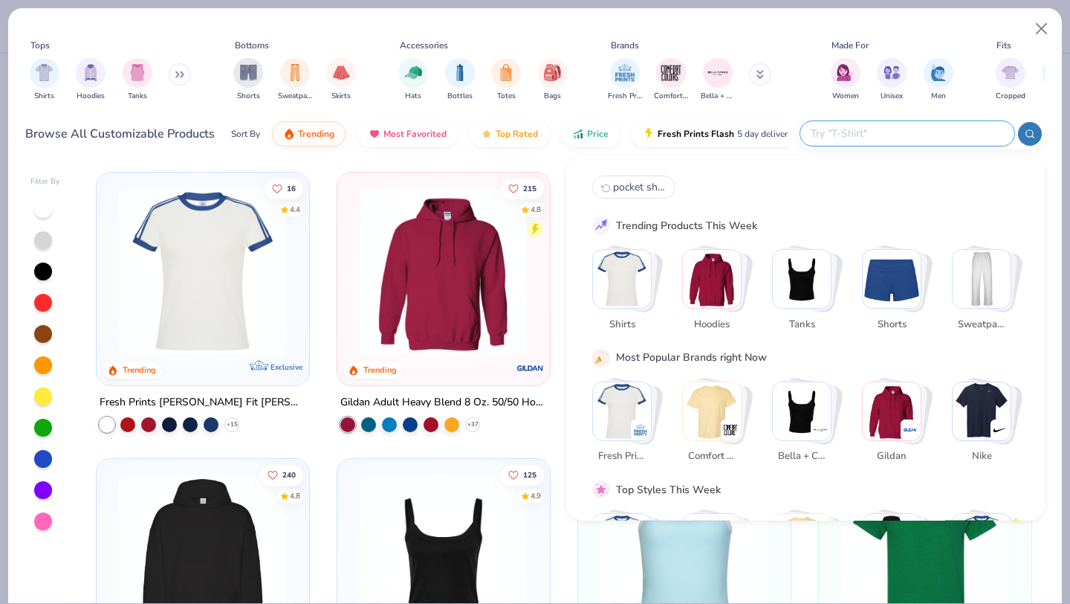
click at [908, 133] on input "text" at bounding box center [906, 133] width 195 height 17
type input "pocket shirt"
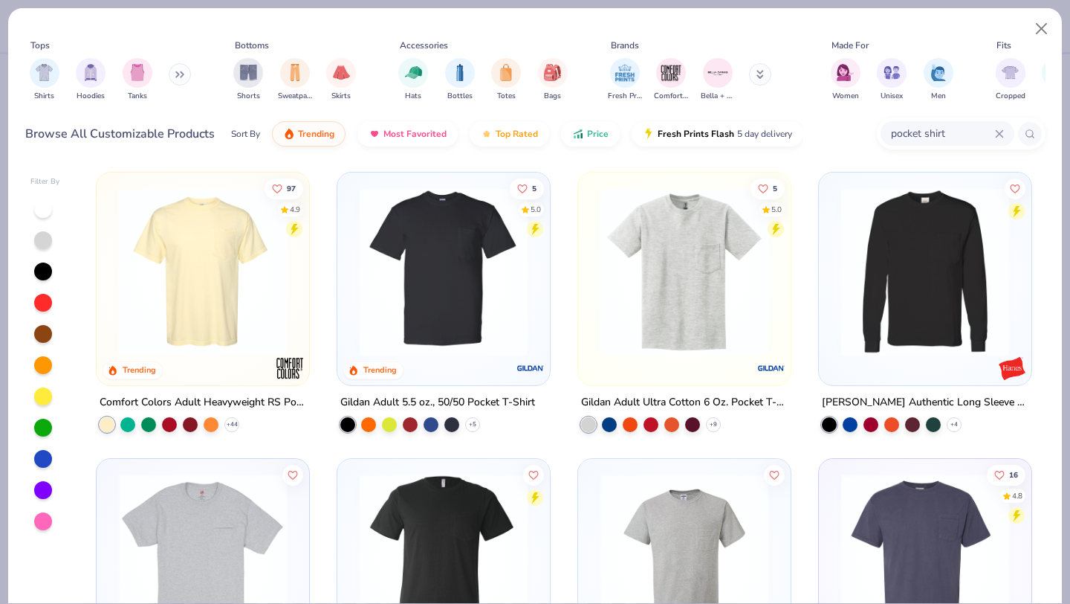
scroll to position [201, 0]
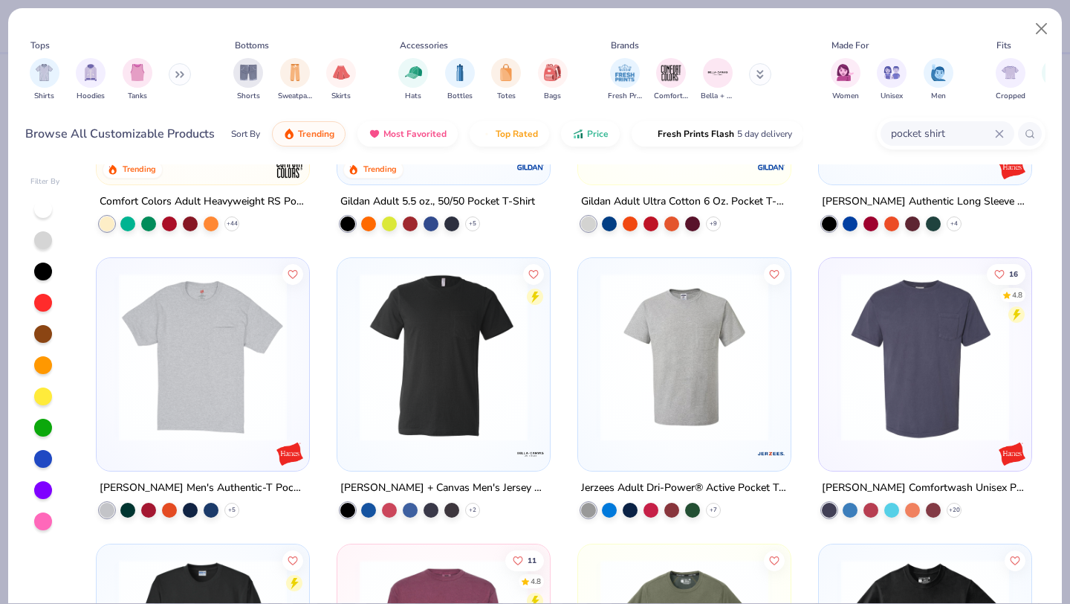
click at [460, 365] on img at bounding box center [443, 357] width 183 height 168
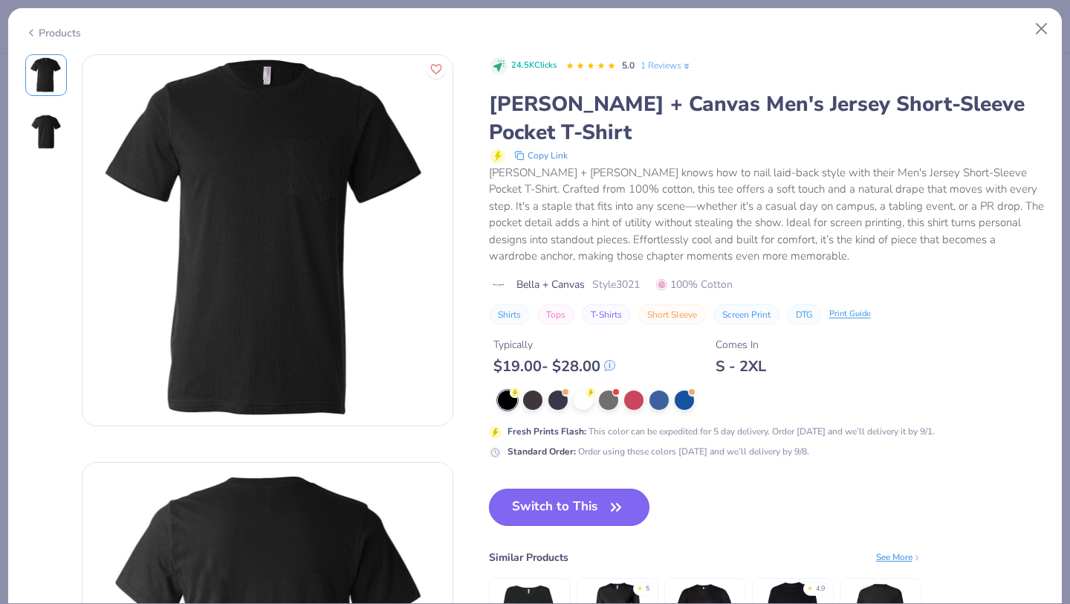
click at [537, 511] on button "Switch to This" at bounding box center [569, 506] width 161 height 37
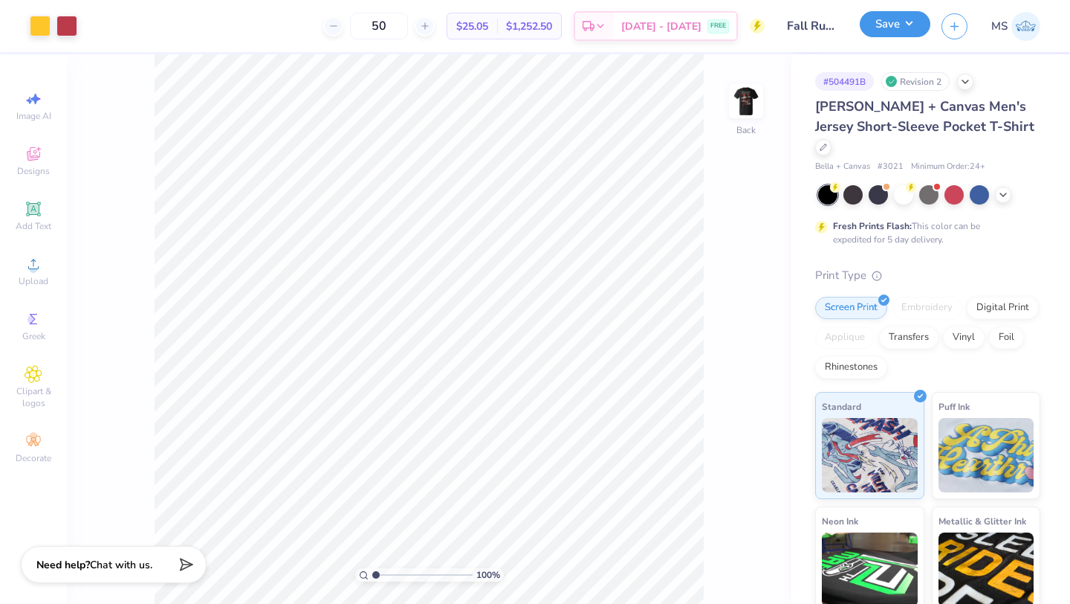
click at [908, 22] on button "Save" at bounding box center [895, 24] width 71 height 26
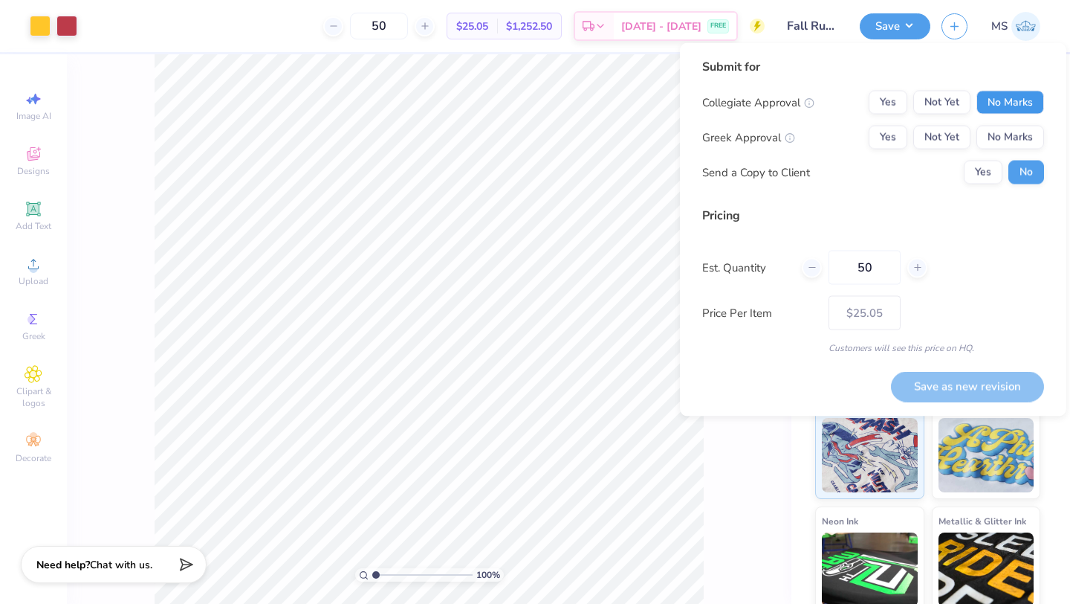
click at [1007, 97] on button "No Marks" at bounding box center [1011, 103] width 68 height 24
click at [890, 137] on button "Yes" at bounding box center [888, 138] width 39 height 24
click at [981, 169] on button "Yes" at bounding box center [983, 173] width 39 height 24
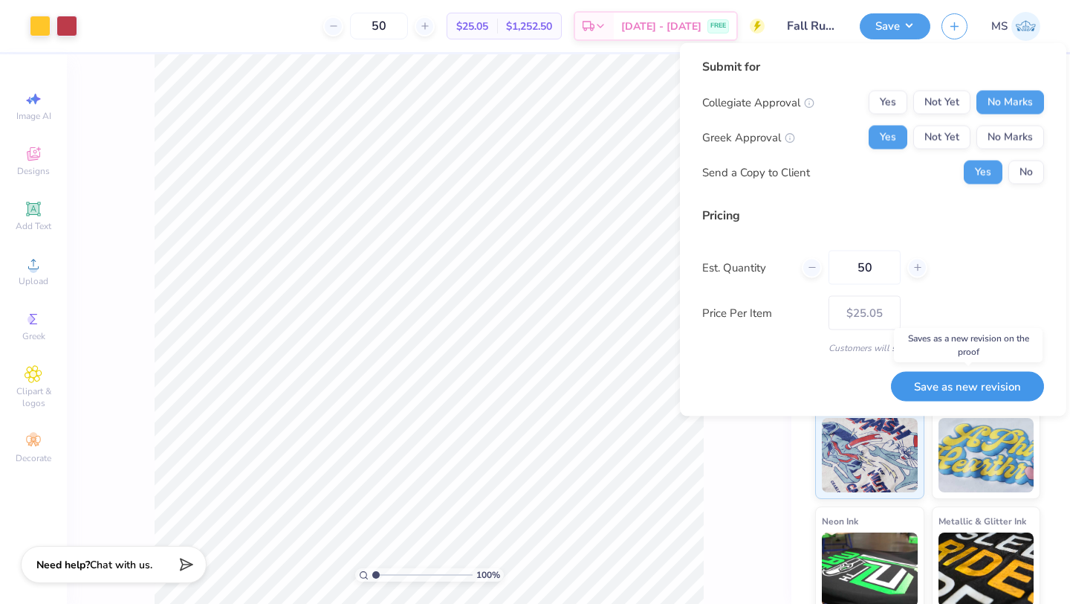
click at [939, 388] on button "Save as new revision" at bounding box center [967, 386] width 153 height 30
type input "$25.05"
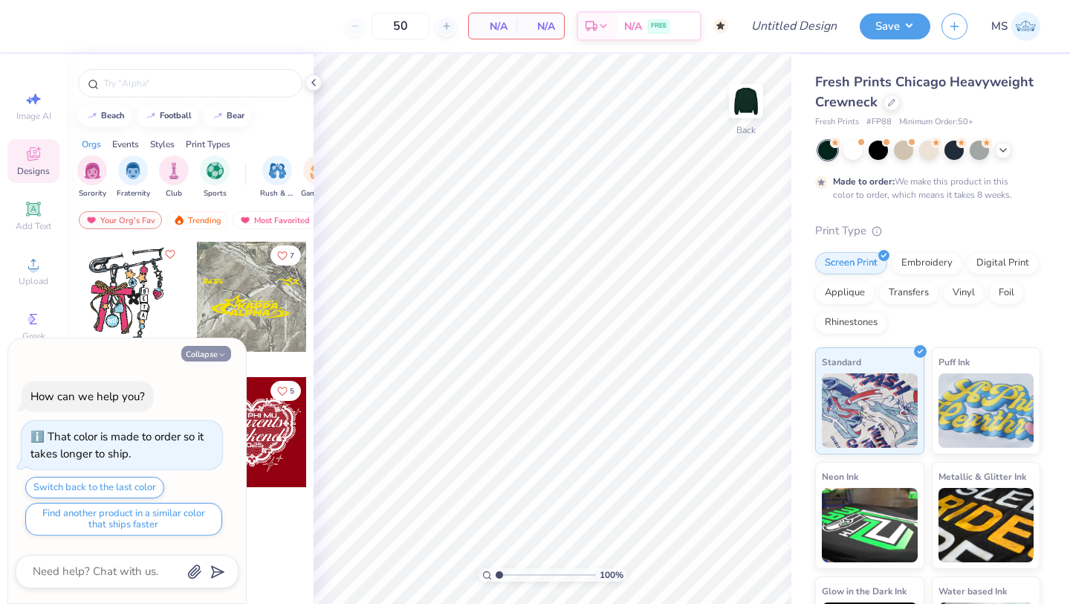
click at [216, 355] on button "Collapse" at bounding box center [206, 354] width 50 height 16
type textarea "x"
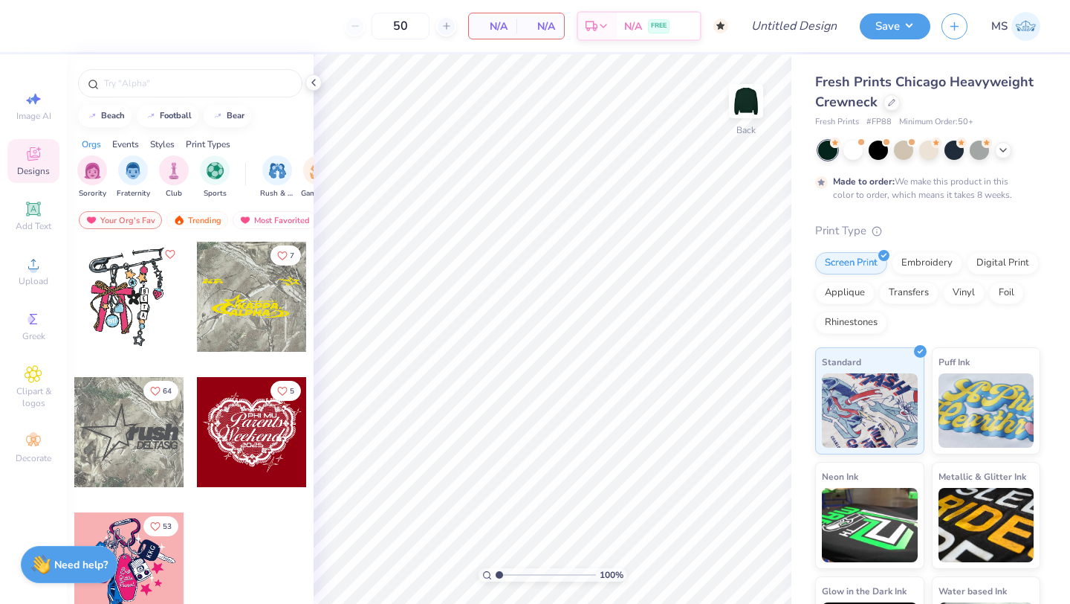
click at [32, 167] on span "Designs" at bounding box center [33, 171] width 33 height 12
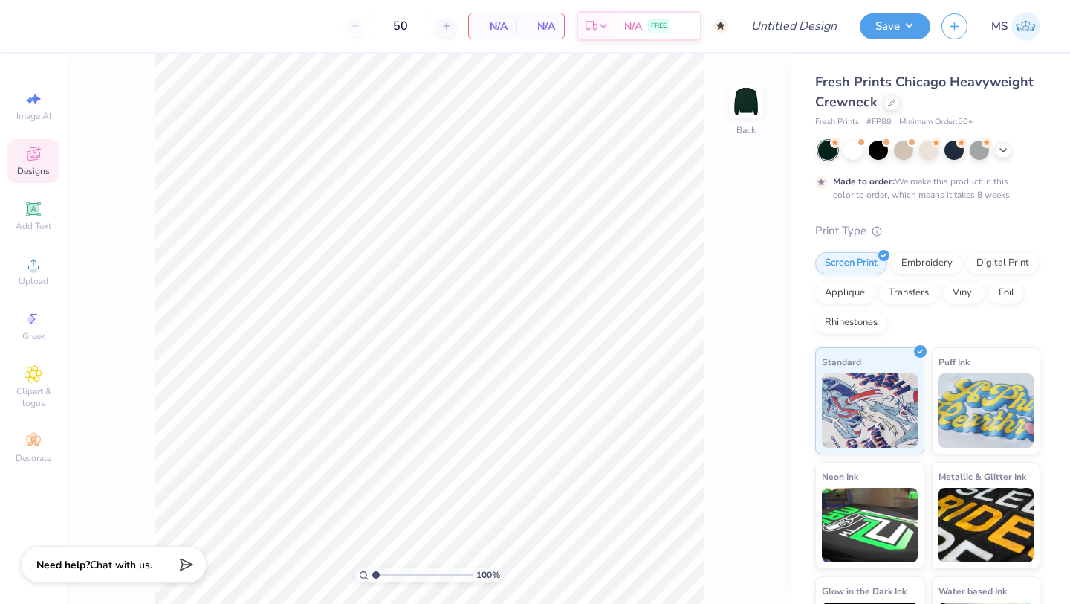
click at [32, 167] on span "Designs" at bounding box center [33, 171] width 33 height 12
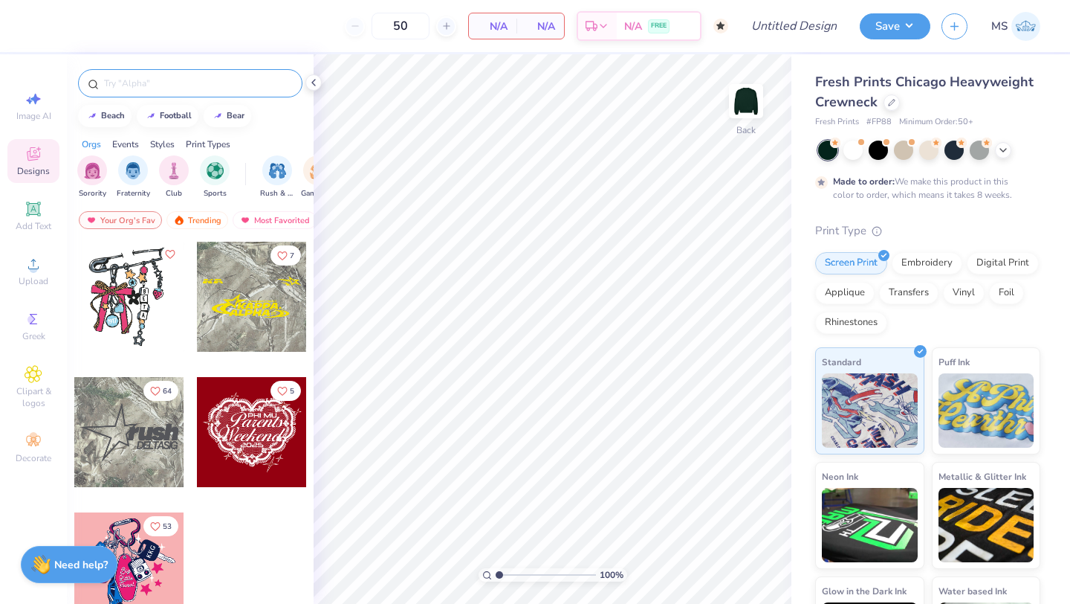
click at [164, 84] on input "text" at bounding box center [198, 83] width 190 height 15
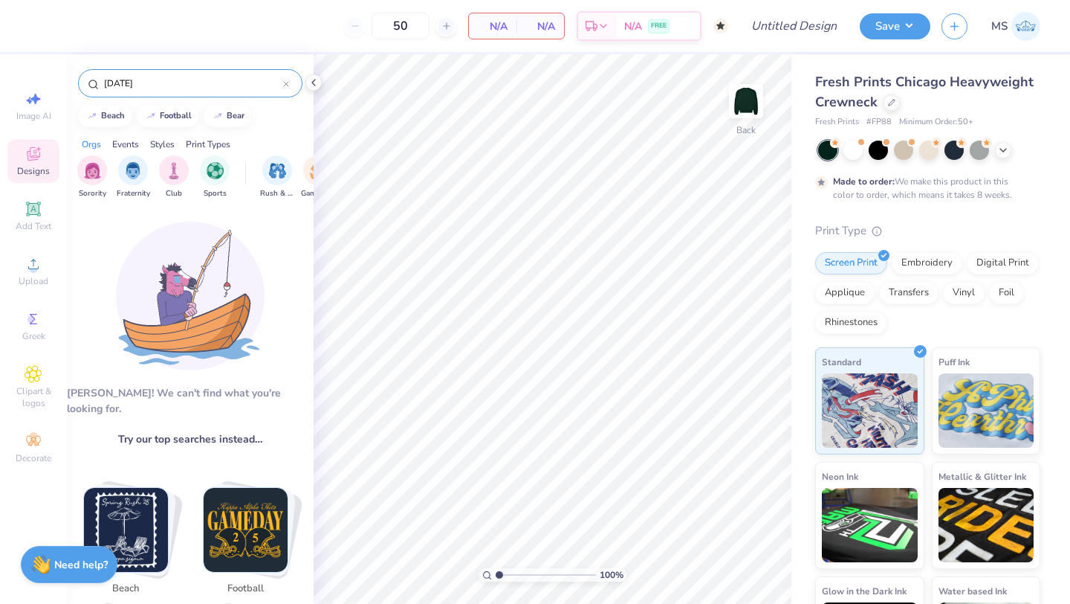
type input "[DATE]"
drag, startPoint x: 177, startPoint y: 90, endPoint x: 81, endPoint y: 90, distance: 95.9
click at [81, 90] on div "[DATE]" at bounding box center [190, 83] width 224 height 28
drag, startPoint x: 152, startPoint y: 83, endPoint x: 83, endPoint y: 77, distance: 69.4
click at [83, 77] on div "[DATE]" at bounding box center [190, 83] width 224 height 28
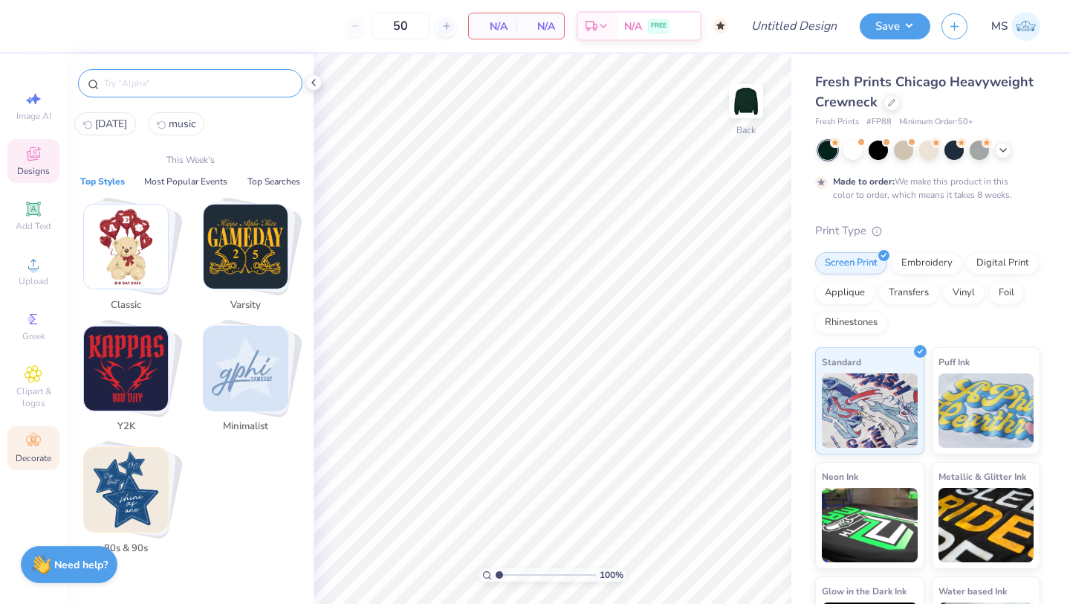
click at [35, 451] on div "Decorate" at bounding box center [33, 448] width 52 height 44
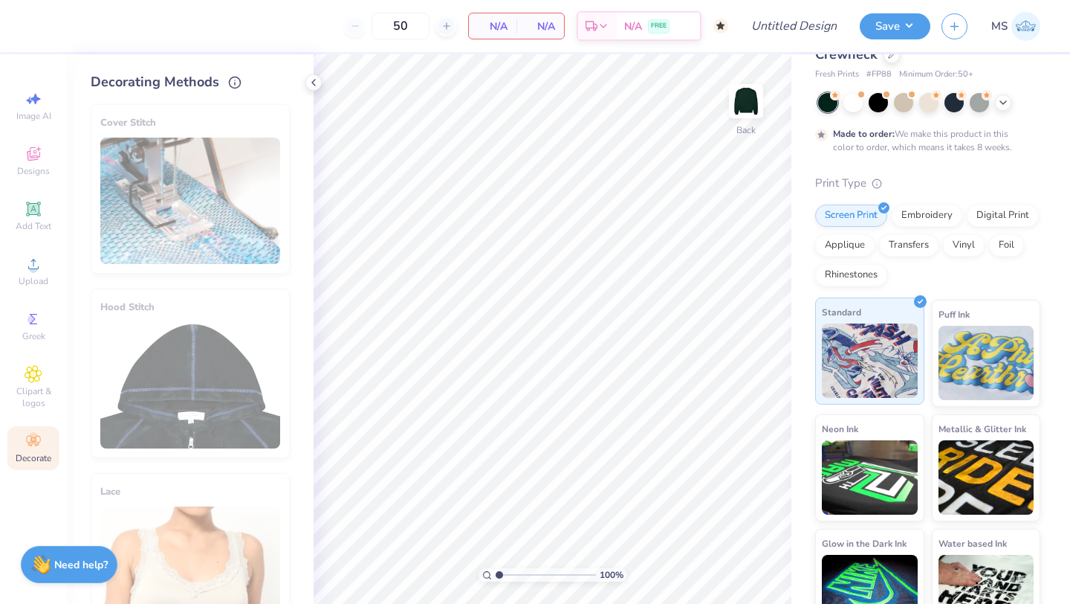
scroll to position [80, 0]
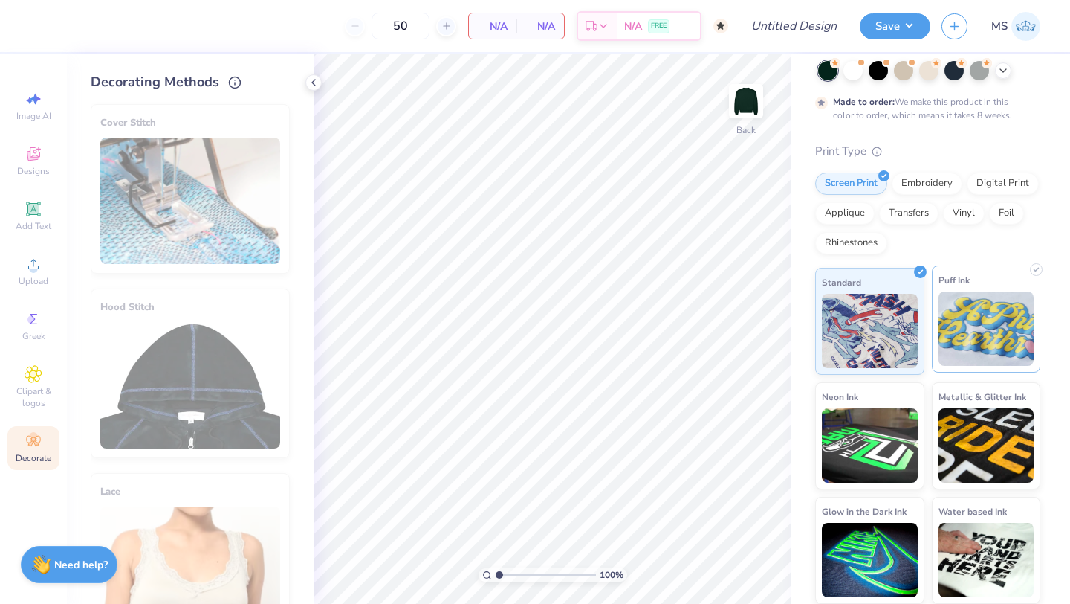
click at [977, 345] on img at bounding box center [987, 328] width 96 height 74
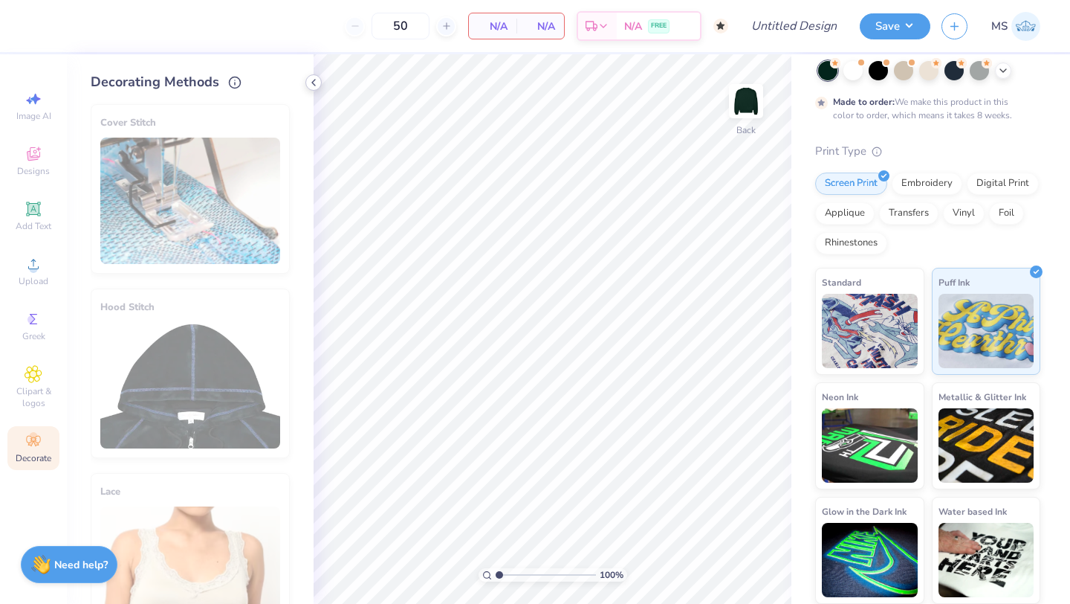
click at [311, 83] on icon at bounding box center [314, 83] width 12 height 12
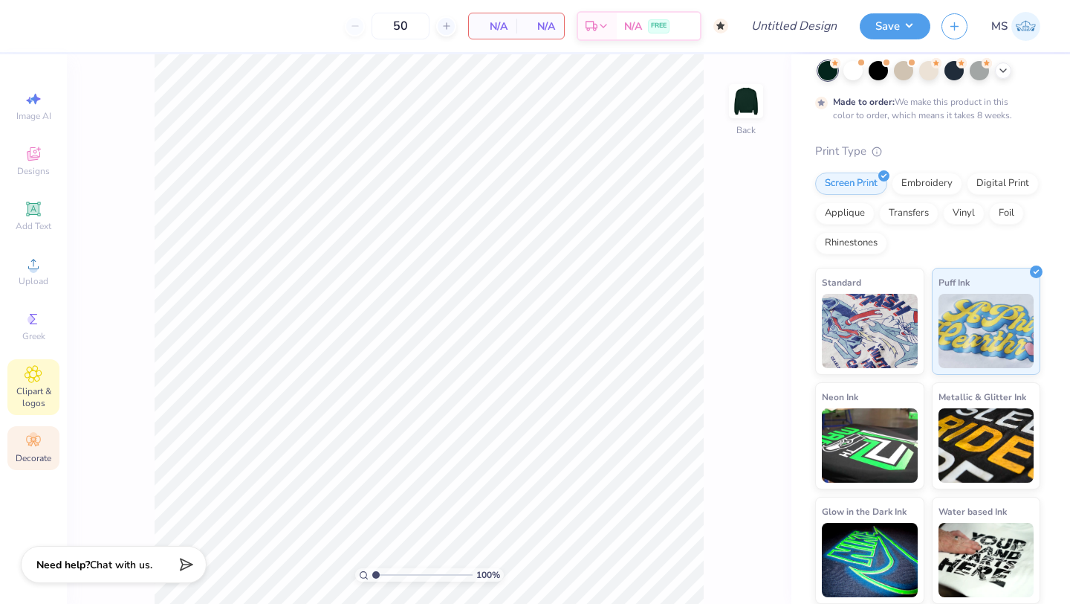
click at [22, 372] on div "Clipart & logos" at bounding box center [33, 387] width 52 height 56
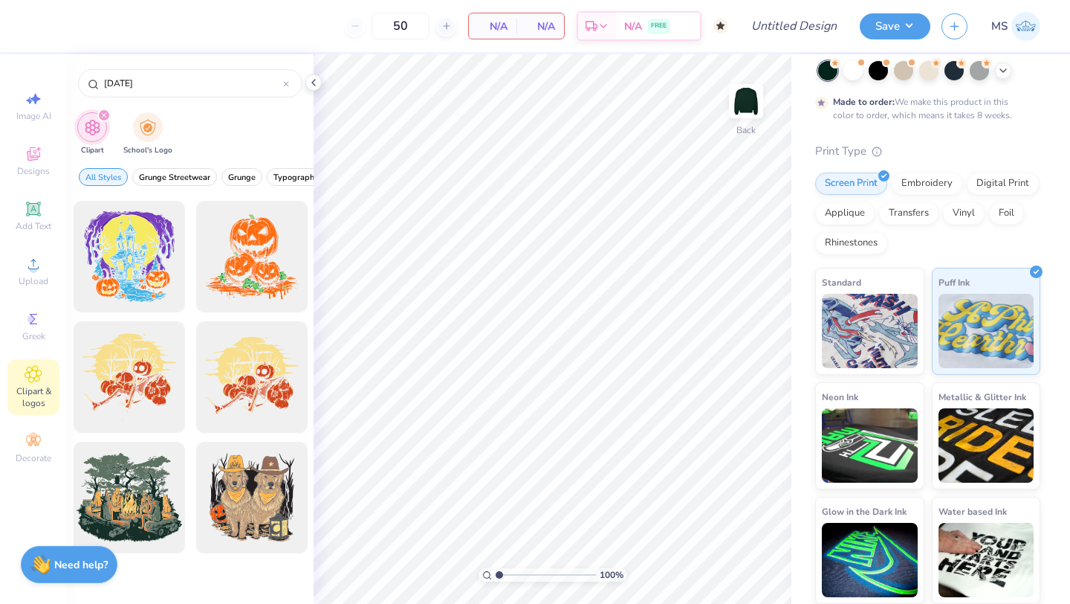
scroll to position [0, 0]
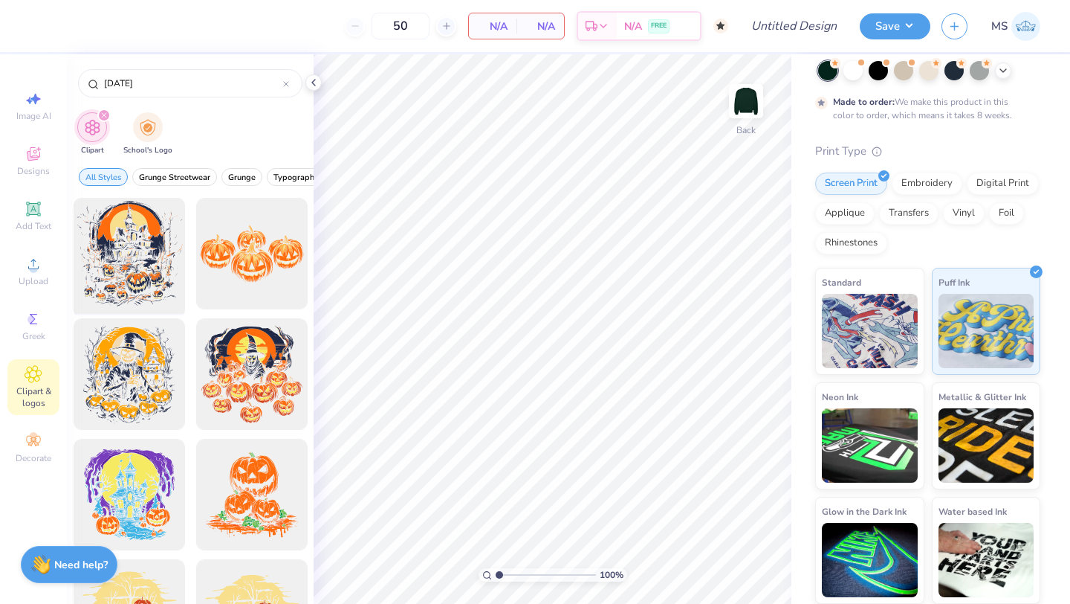
type input "[DATE]"
click at [127, 267] on div at bounding box center [129, 254] width 123 height 123
click at [144, 267] on div at bounding box center [129, 254] width 123 height 123
drag, startPoint x: 144, startPoint y: 267, endPoint x: 100, endPoint y: 250, distance: 46.8
click at [100, 250] on div at bounding box center [129, 254] width 123 height 123
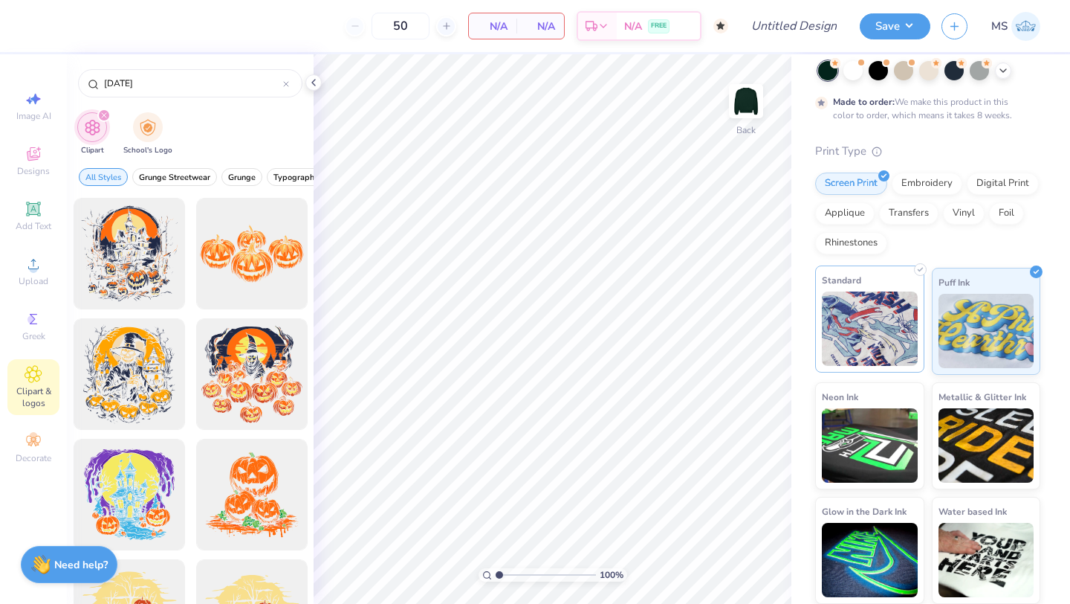
click at [895, 349] on img at bounding box center [870, 328] width 96 height 74
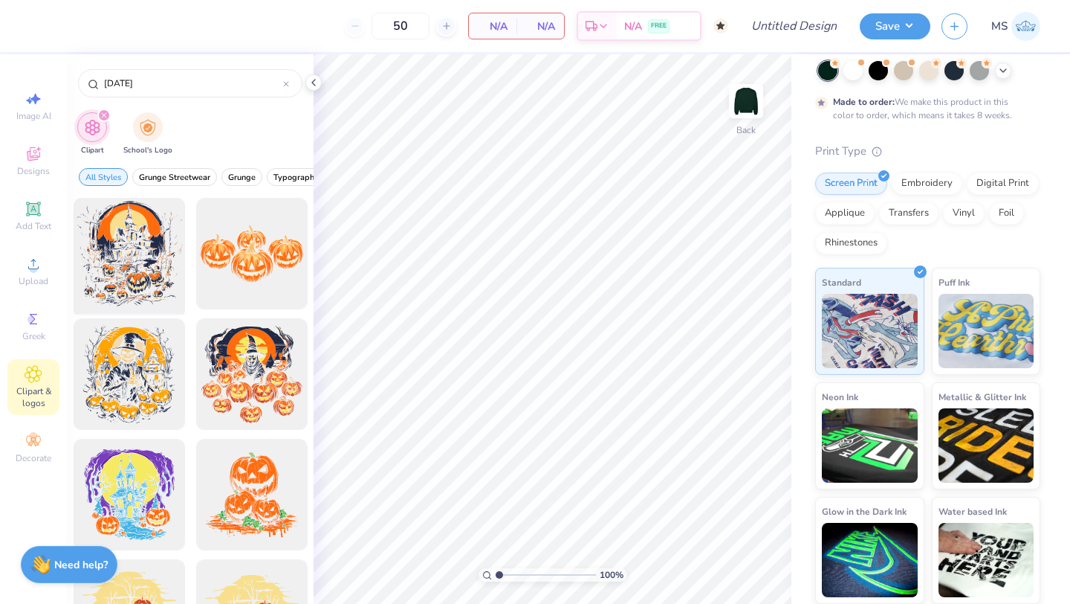
click at [143, 240] on div at bounding box center [129, 254] width 123 height 123
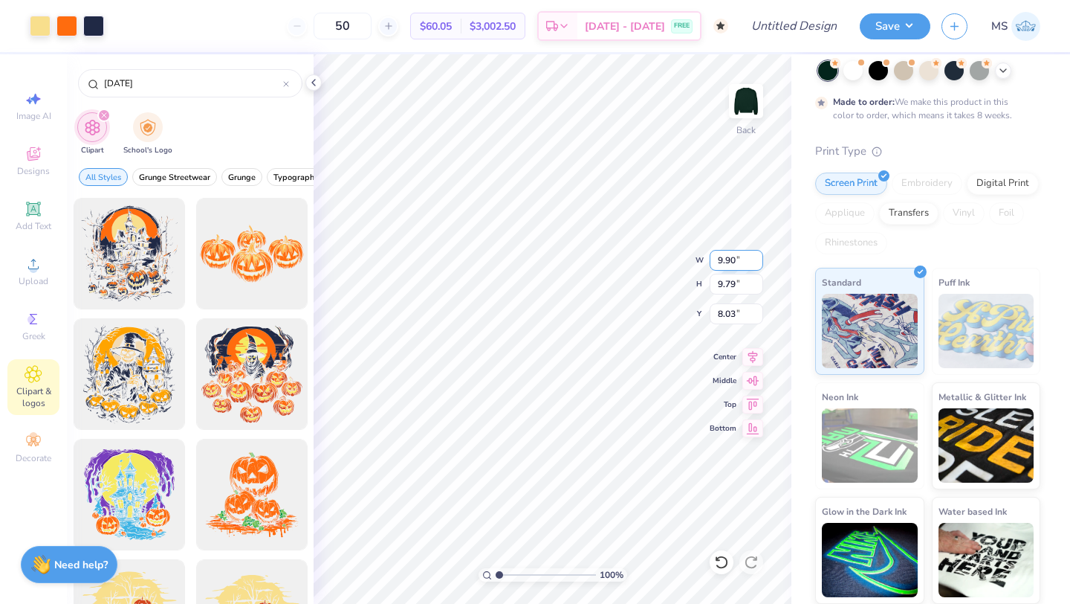
type input "9.90"
type input "9.79"
type input "4.37"
click at [44, 112] on span "Image AI" at bounding box center [33, 116] width 35 height 12
select select "4"
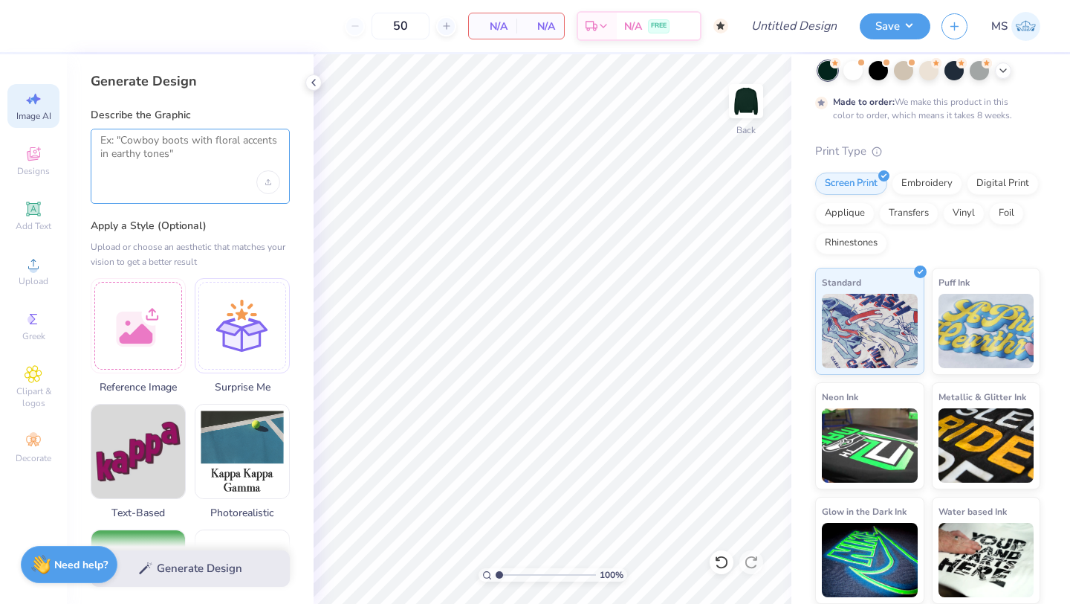
click at [172, 149] on textarea at bounding box center [190, 152] width 180 height 37
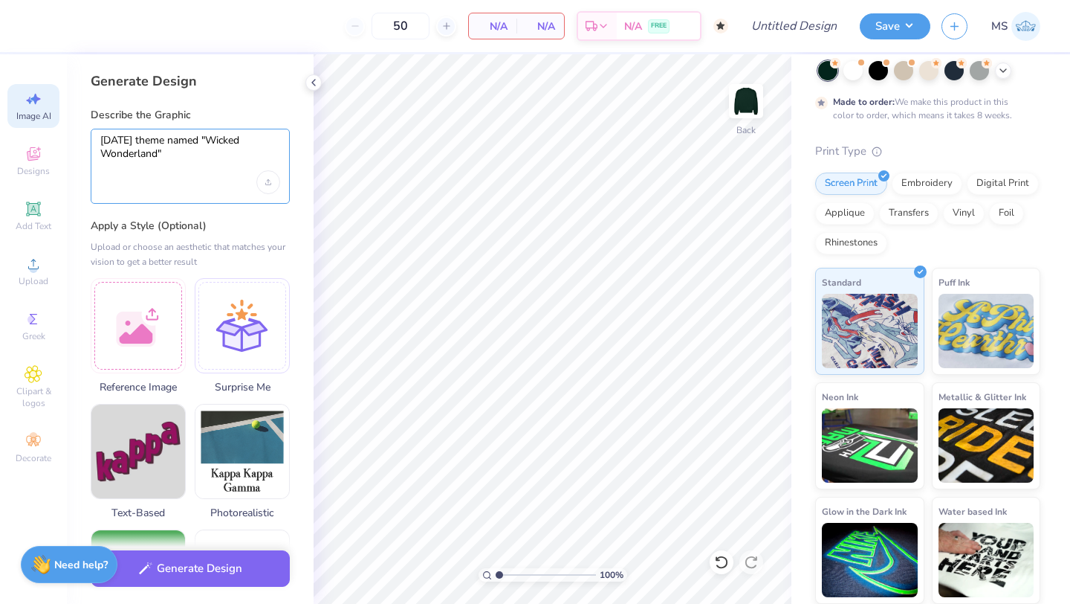
click at [220, 136] on textarea "[DATE] theme named "Wicked Wonderland"" at bounding box center [190, 152] width 180 height 37
click at [222, 156] on textarea "[DATE] theme. Title: "Wicked Wonderland"" at bounding box center [190, 152] width 180 height 37
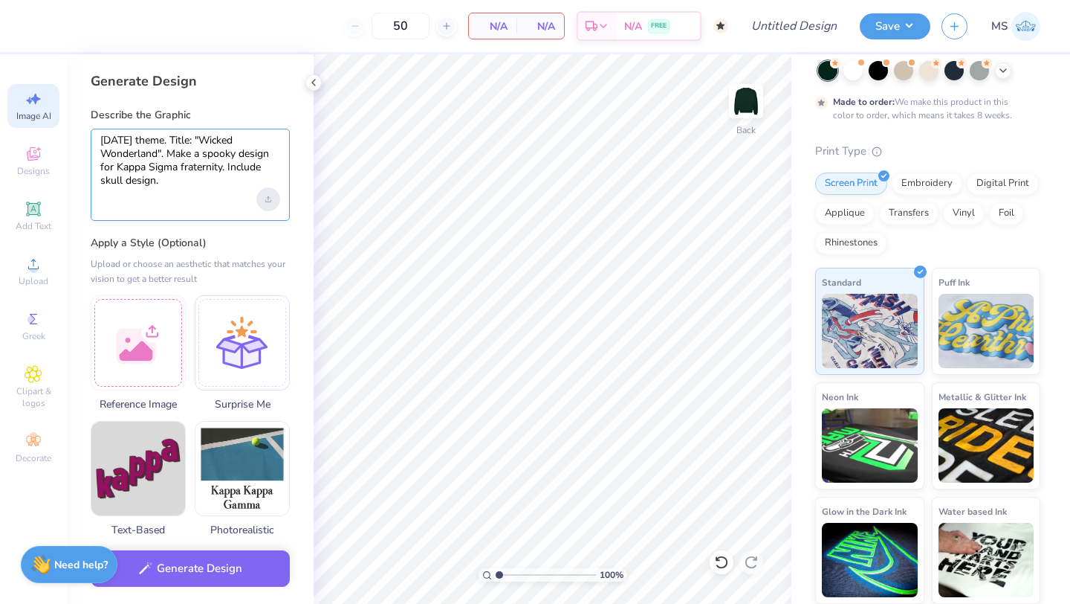
type textarea "[DATE] theme. Title: "Wicked Wonderland". Make a spooky design for Kappa Sigma …"
click at [270, 199] on icon "Upload image" at bounding box center [268, 199] width 6 height 6
click at [239, 340] on div at bounding box center [242, 340] width 95 height 95
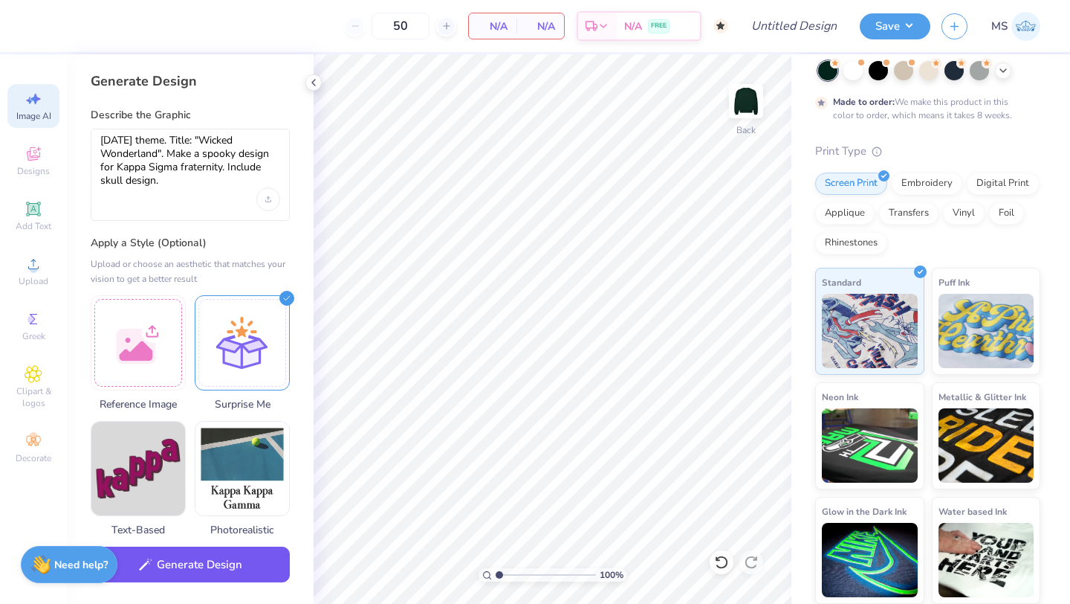
click at [236, 563] on button "Generate Design" at bounding box center [190, 564] width 199 height 36
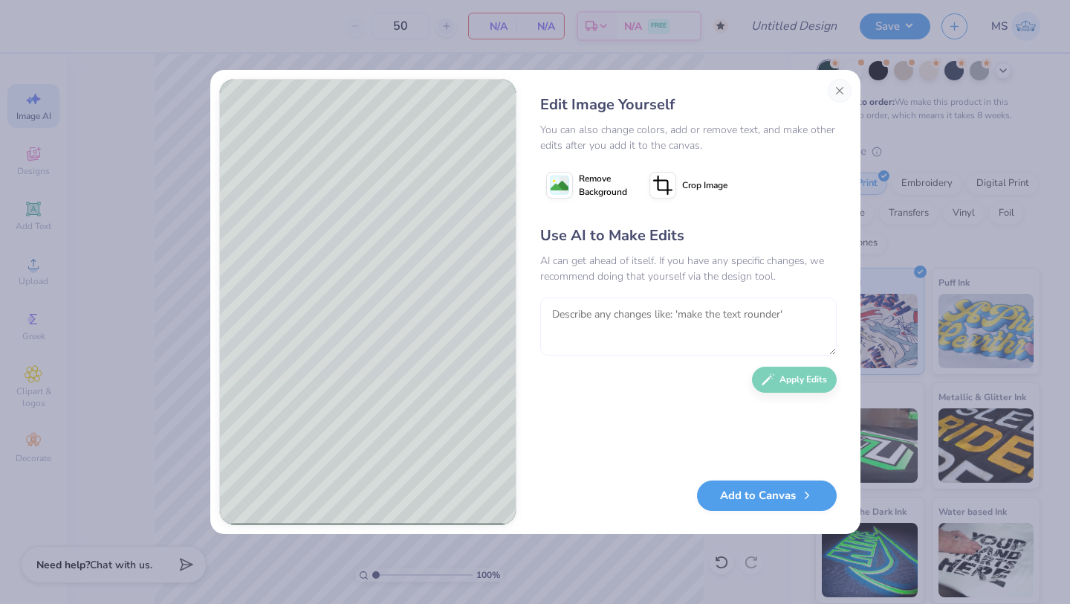
click at [628, 337] on textarea at bounding box center [688, 326] width 297 height 58
type textarea "Please make sharp lines and add purple, white, and red colors."
click at [821, 391] on div "Use AI to Make Edits AI can get ahead of itself. If you have any specific chang…" at bounding box center [688, 344] width 297 height 241
click at [814, 378] on button "Apply Edits" at bounding box center [794, 376] width 85 height 26
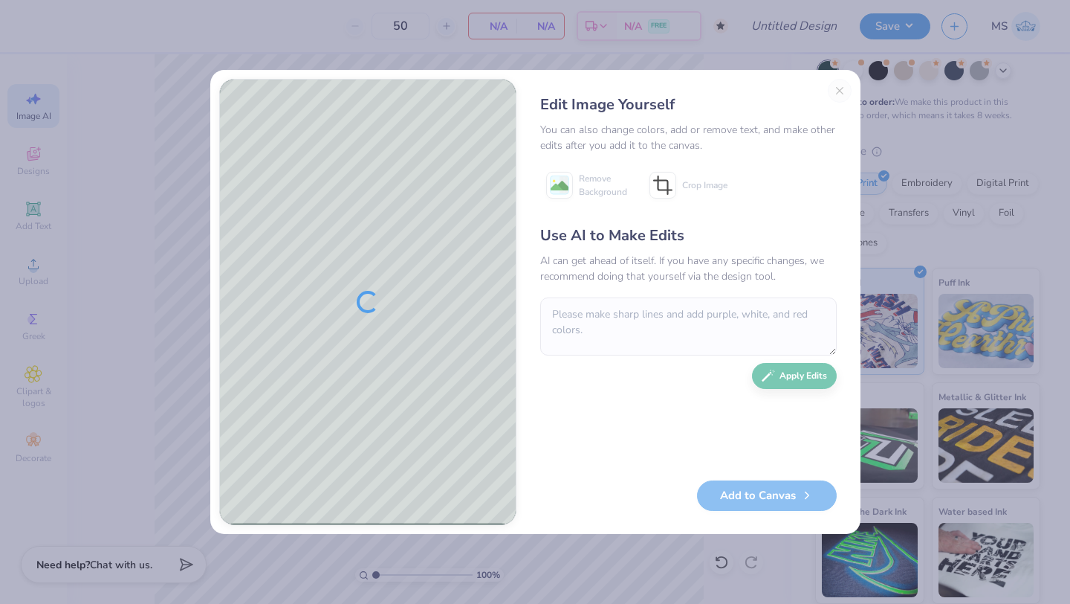
type textarea "x"
